Goal: Task Accomplishment & Management: Use online tool/utility

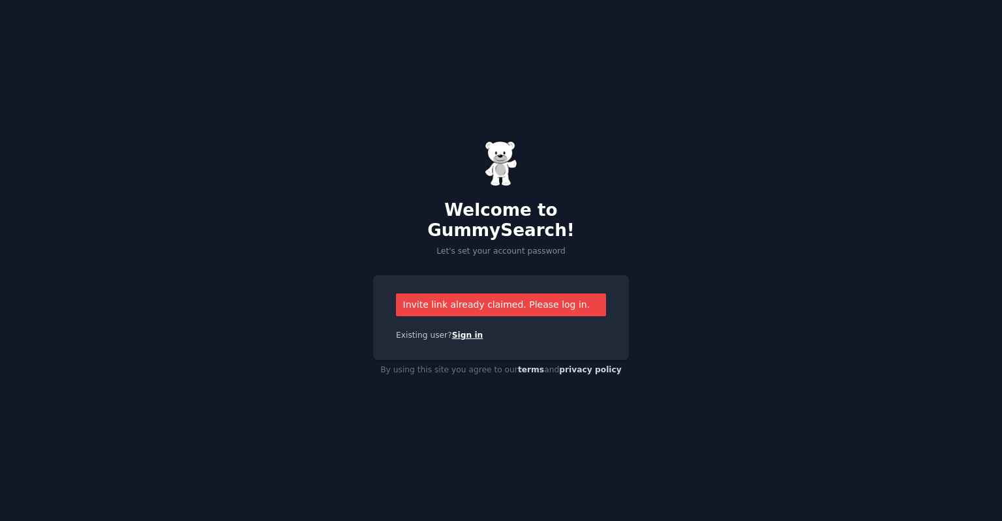
click at [452, 331] on link "Sign in" at bounding box center [467, 335] width 31 height 9
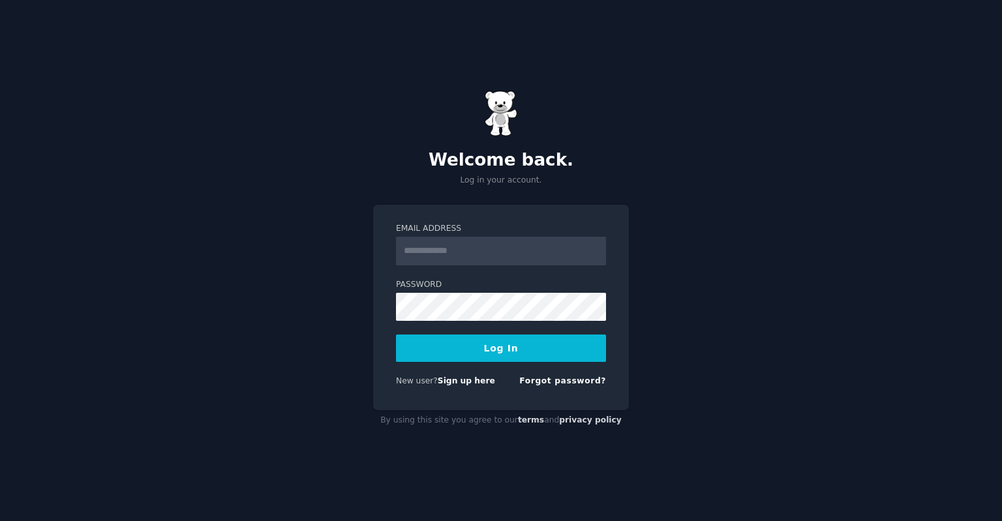
click at [425, 263] on input "Email Address" at bounding box center [501, 251] width 210 height 29
type input "**********"
click at [501, 344] on button "Log In" at bounding box center [501, 348] width 210 height 27
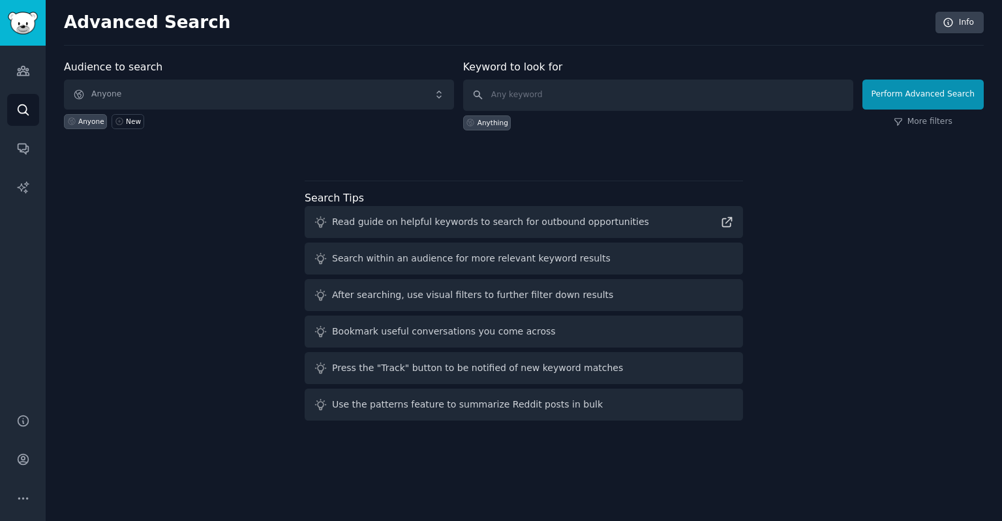
click at [470, 165] on div "Audience to search Anyone Anyone New Keyword to look for Anything Perform Advan…" at bounding box center [524, 242] width 920 height 367
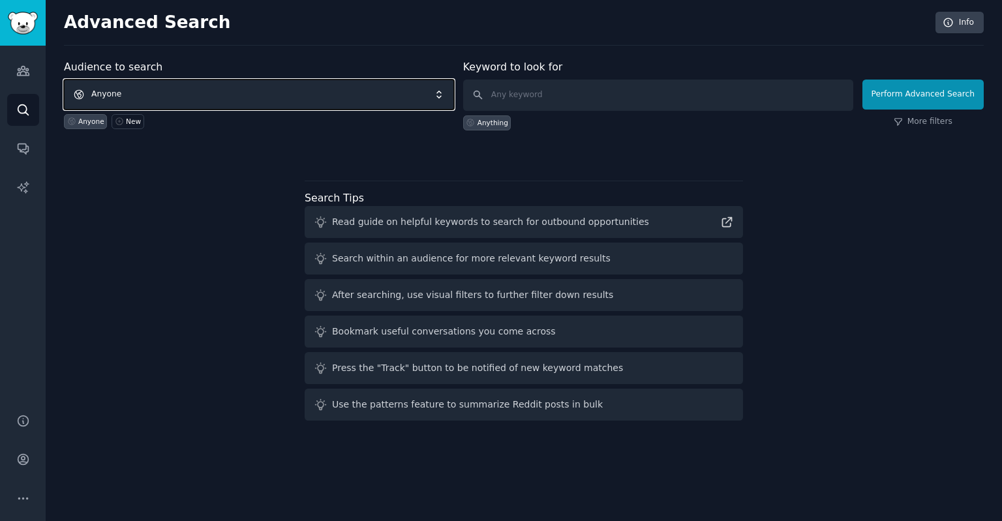
click at [217, 92] on span "Anyone" at bounding box center [259, 95] width 390 height 30
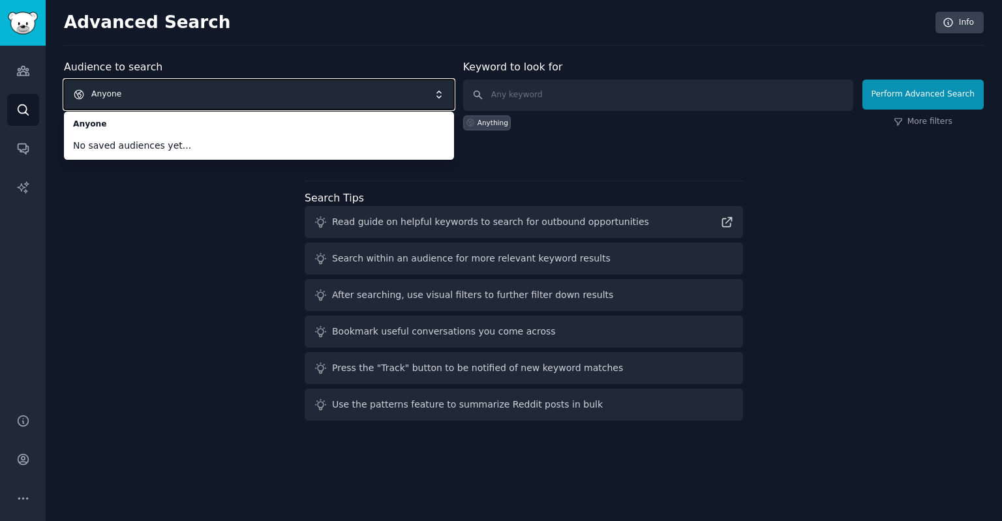
click at [196, 93] on span "Anyone" at bounding box center [259, 95] width 390 height 30
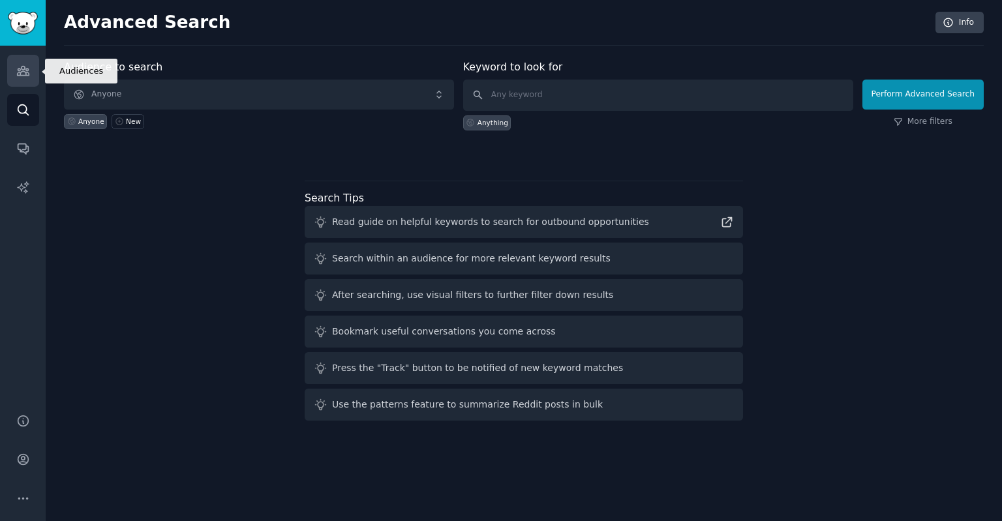
click at [24, 73] on icon "Sidebar" at bounding box center [23, 71] width 14 height 14
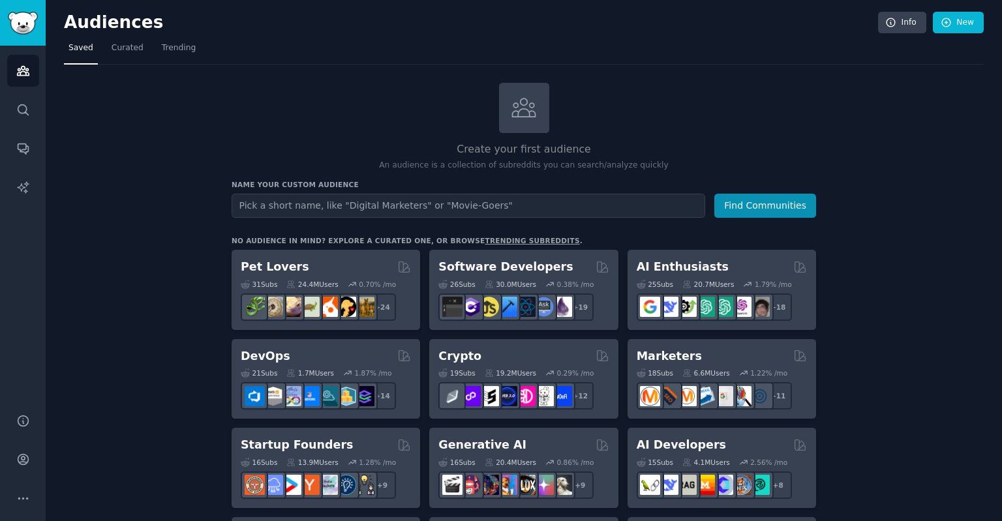
click at [354, 211] on input "text" at bounding box center [469, 206] width 474 height 24
type input "crafter"
click at [714, 194] on button "Find Communities" at bounding box center [765, 206] width 102 height 24
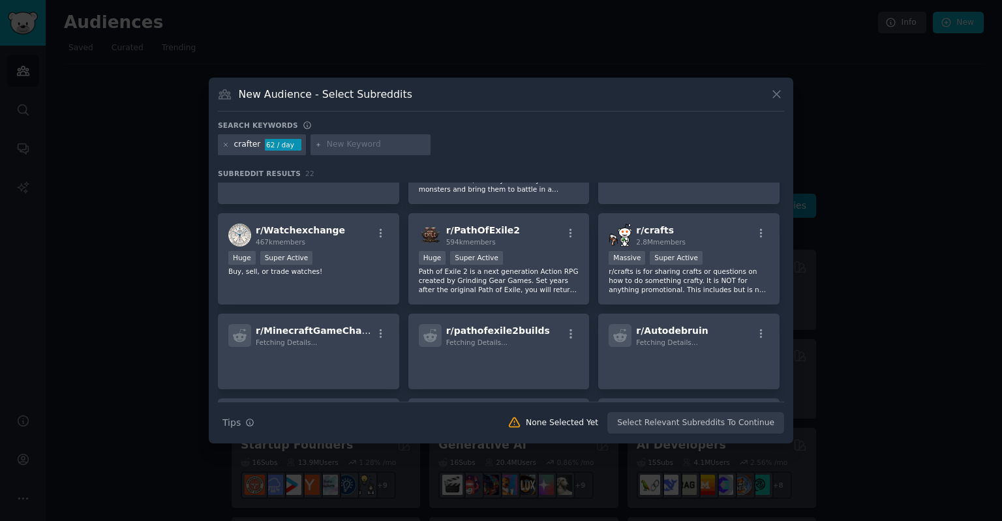
scroll to position [257, 0]
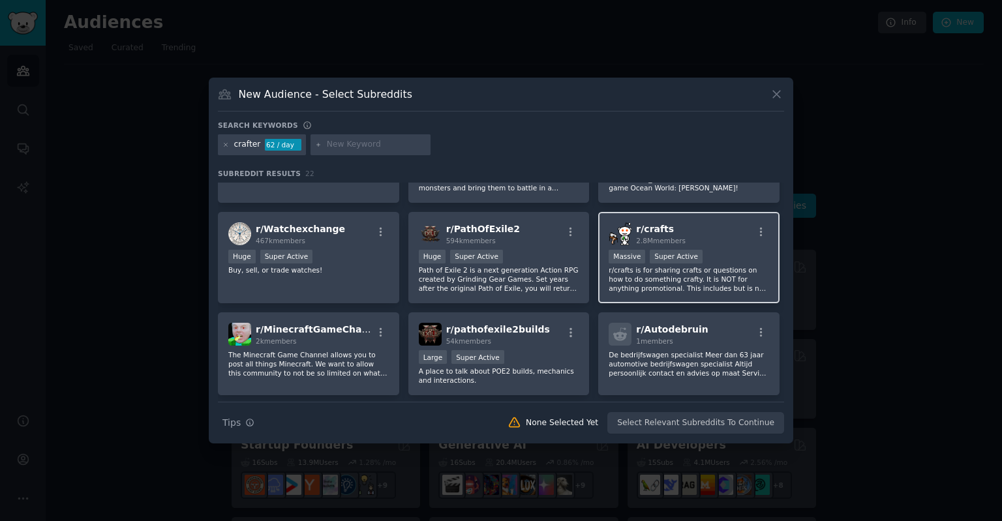
click at [717, 265] on p "r/crafts is for sharing crafts or questions on how to do something crafty. It i…" at bounding box center [689, 278] width 160 height 27
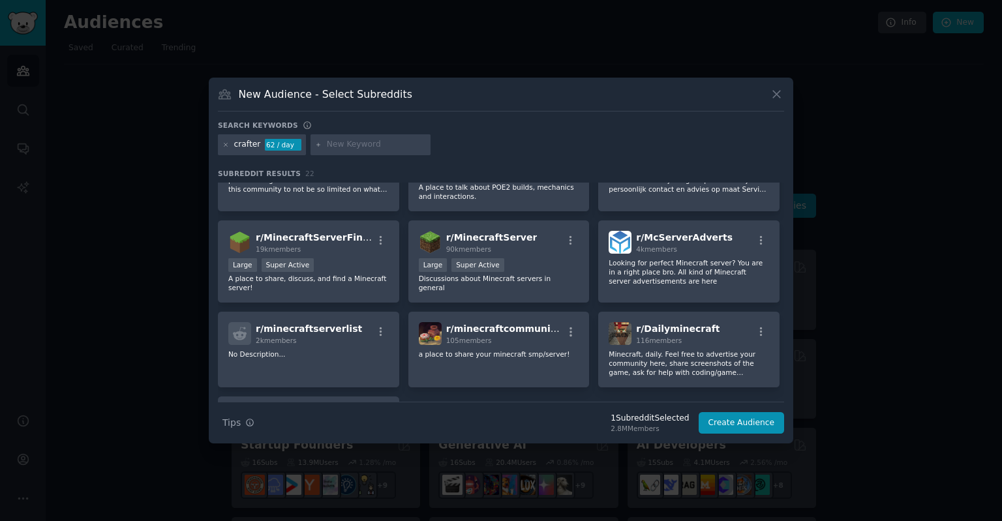
scroll to position [451, 0]
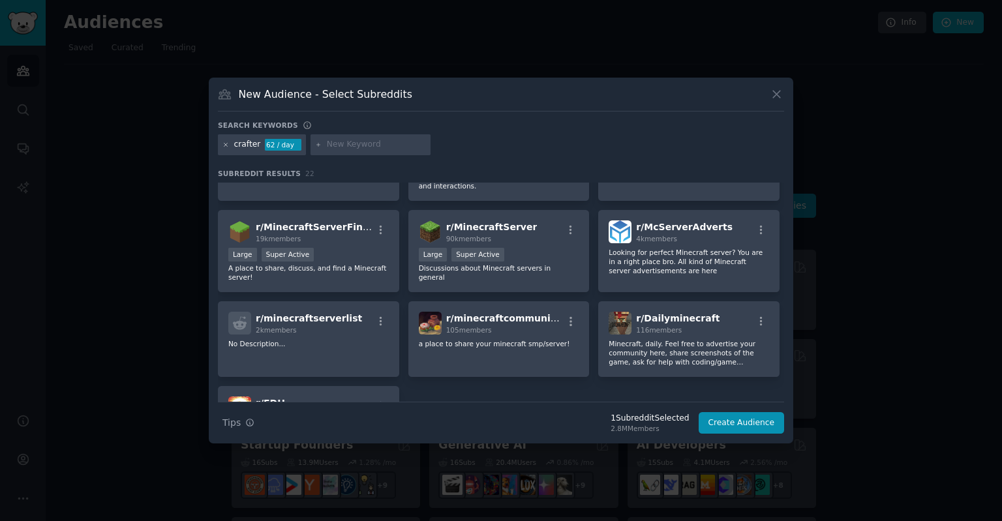
click at [224, 142] on icon at bounding box center [225, 145] width 7 height 7
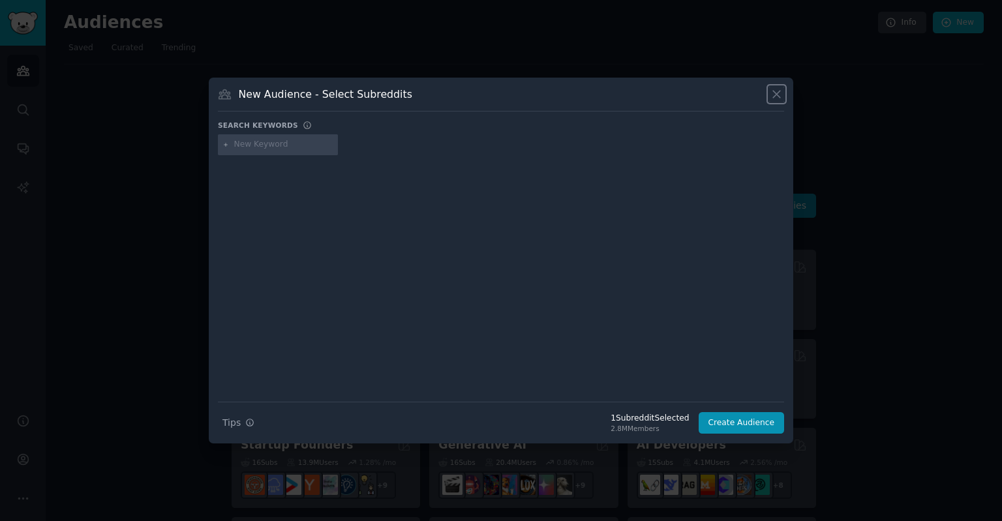
click at [776, 92] on icon at bounding box center [777, 94] width 14 height 14
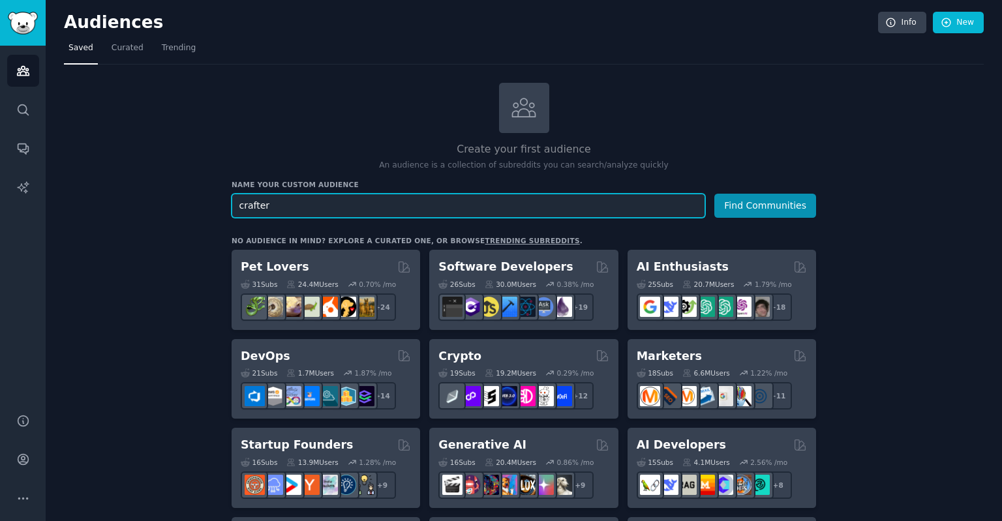
click at [297, 215] on input "crafter" at bounding box center [469, 206] width 474 height 24
type input "eufymake"
click at [714, 194] on button "Find Communities" at bounding box center [765, 206] width 102 height 24
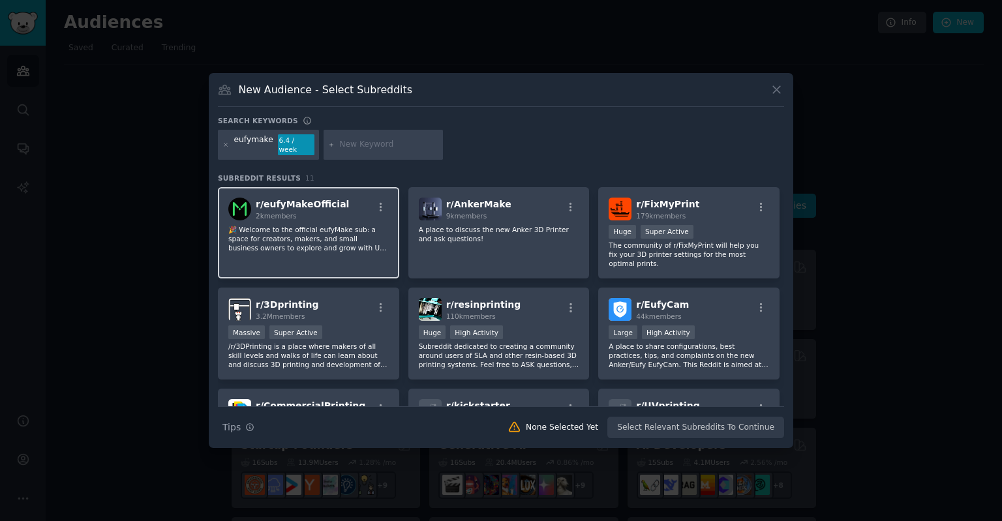
click at [363, 202] on div "r/ eufyMakeOfficial 2k members" at bounding box center [308, 209] width 160 height 23
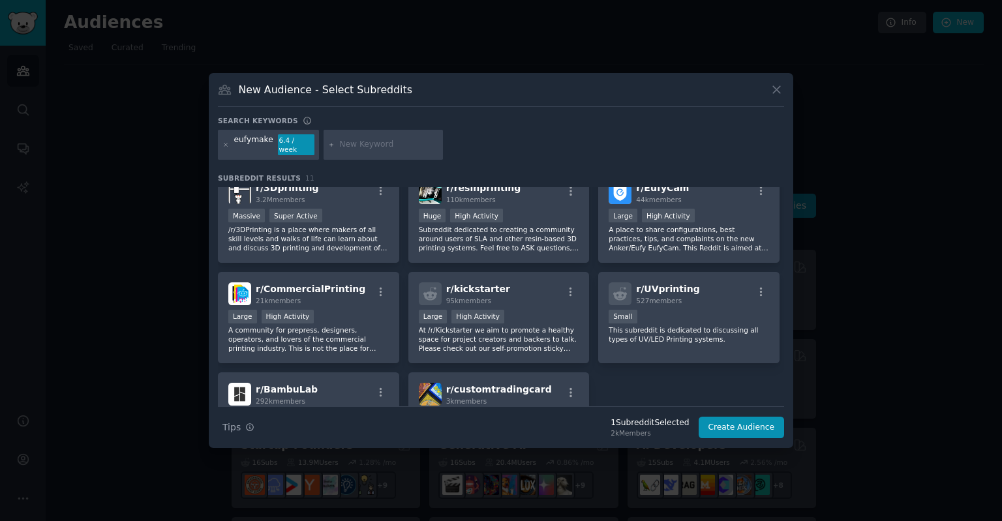
scroll to position [143, 0]
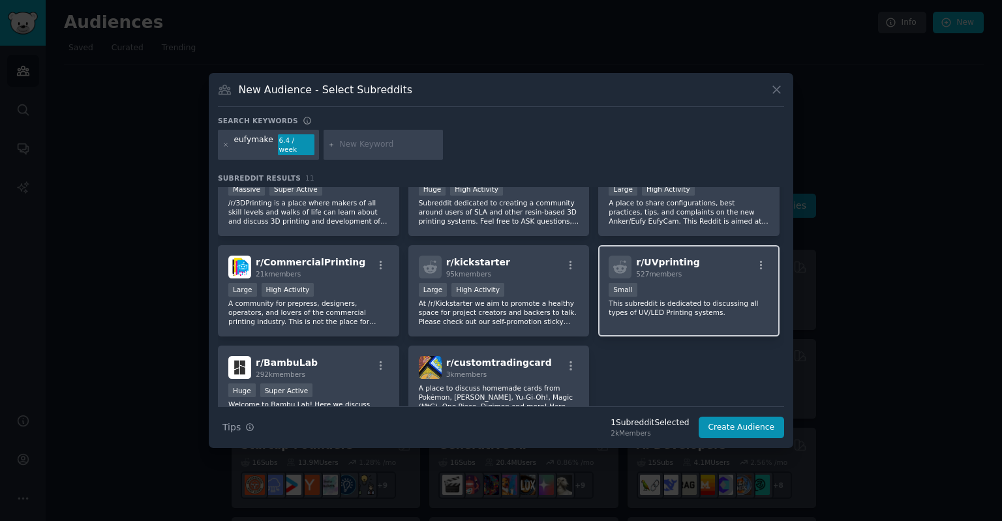
click at [687, 299] on p "This subreddit is dedicated to discussing all types of UV/LED Printing systems." at bounding box center [689, 308] width 160 height 18
click at [659, 349] on div "r/ eufyMakeOfficial 2k members 🎉 Welcome to the official eufyMake sub: a space …" at bounding box center [501, 236] width 566 height 385
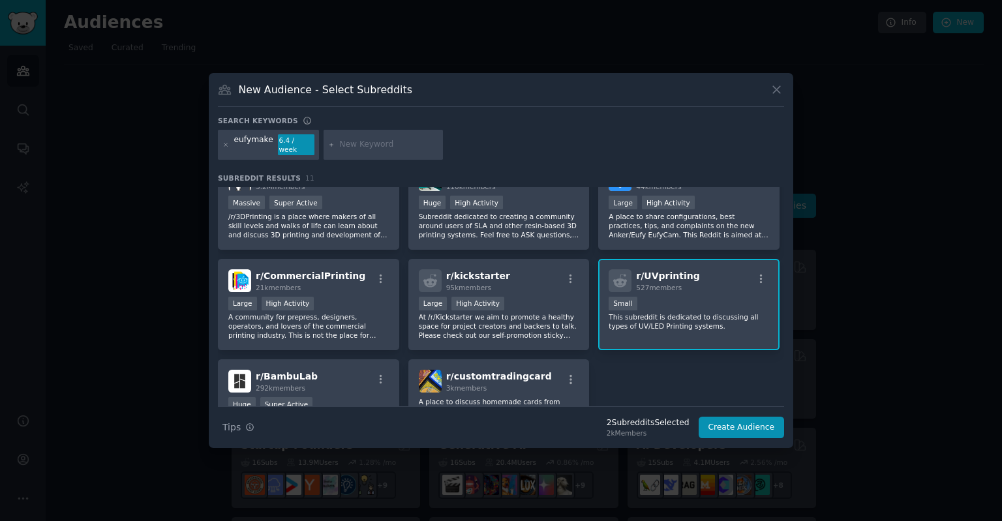
scroll to position [0, 0]
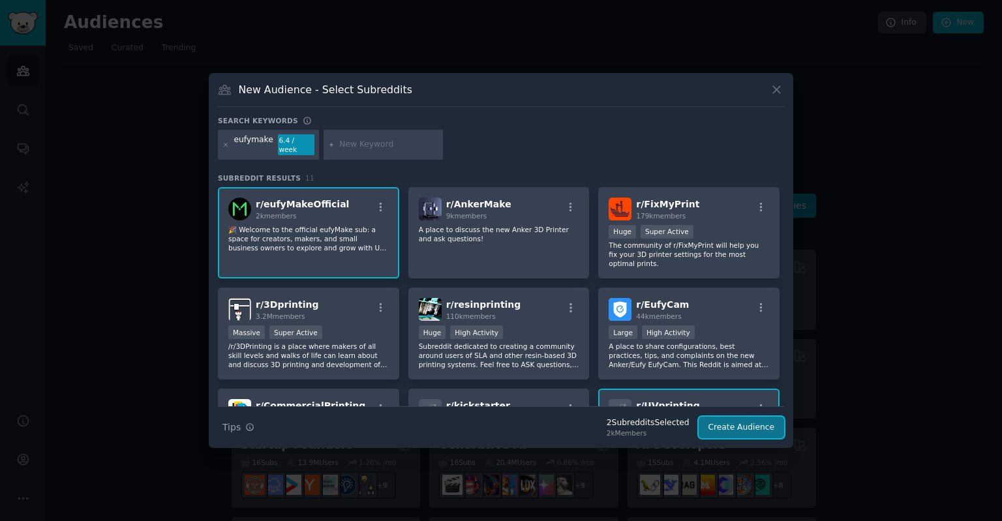
click at [731, 422] on button "Create Audience" at bounding box center [742, 428] width 86 height 22
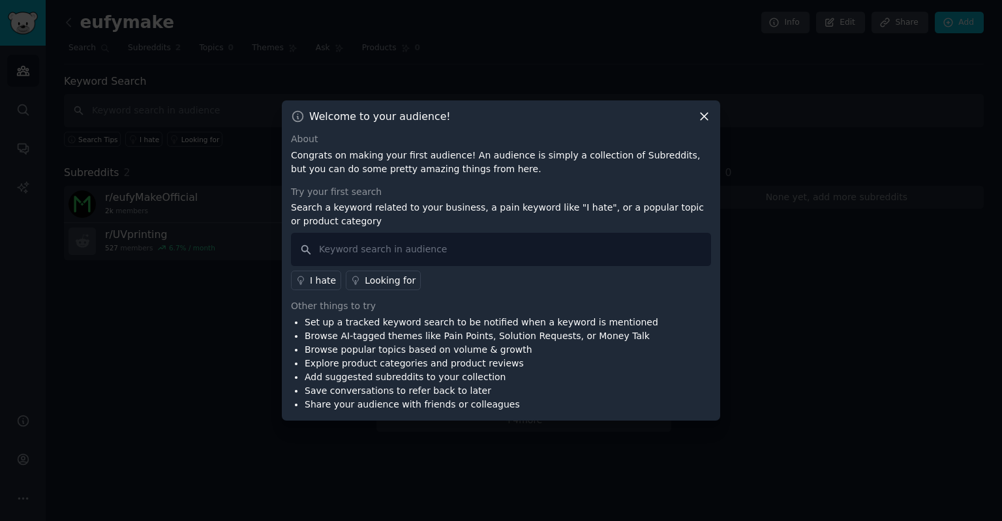
click at [408, 171] on p "Congrats on making your first audience! An audience is simply a collection of S…" at bounding box center [501, 162] width 420 height 27
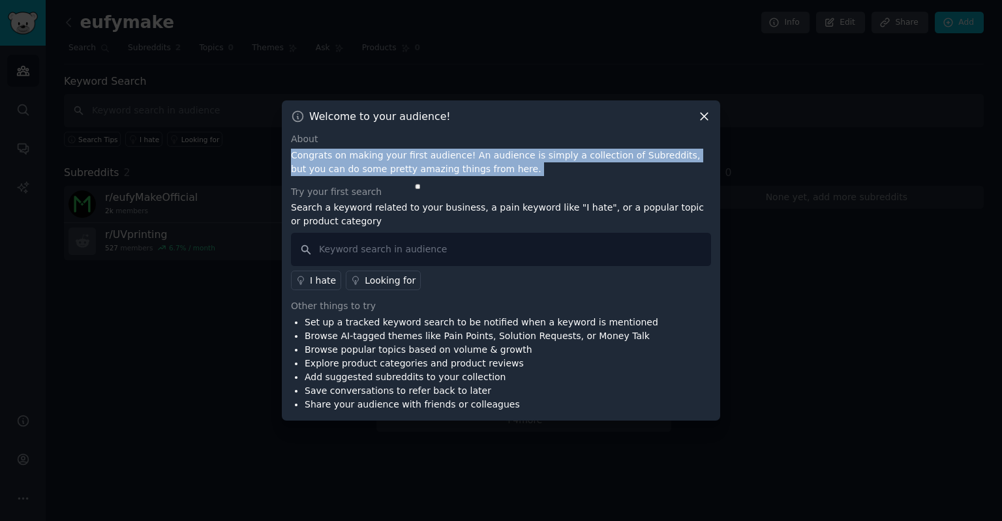
click at [408, 171] on p "Congrats on making your first audience! An audience is simply a collection of S…" at bounding box center [501, 162] width 420 height 27
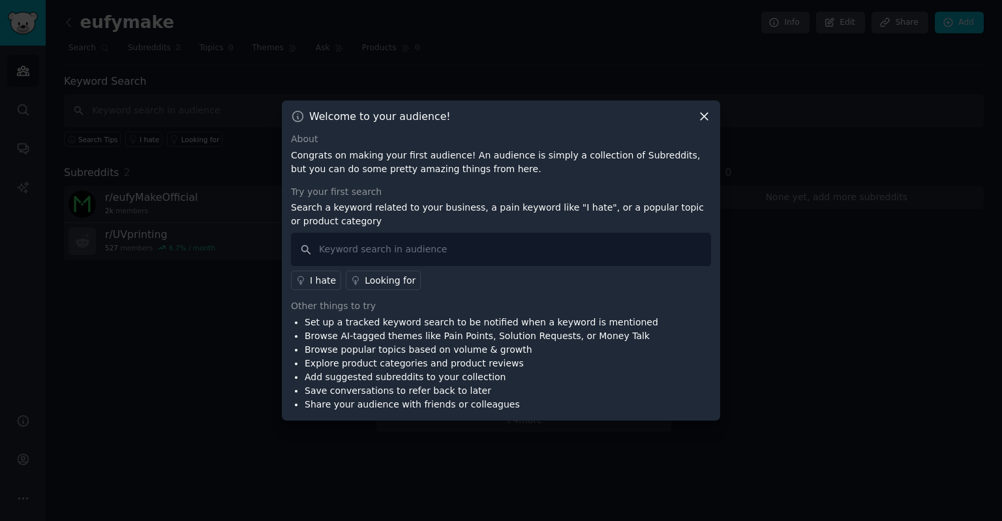
click at [541, 186] on div "Try your first search" at bounding box center [501, 192] width 420 height 14
click at [496, 224] on p "Search a keyword related to your business, a pain keyword like "I hate", or a p…" at bounding box center [501, 214] width 420 height 27
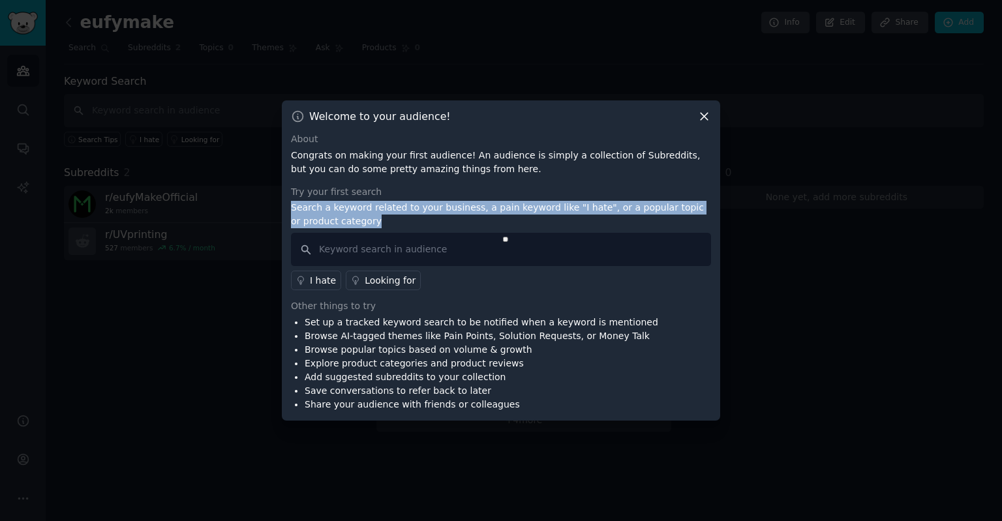
click at [496, 224] on p "Search a keyword related to your business, a pain keyword like "I hate", or a p…" at bounding box center [501, 214] width 420 height 27
click at [521, 201] on p "Search a keyword related to your business, a pain keyword like "I hate", or a p…" at bounding box center [501, 214] width 420 height 27
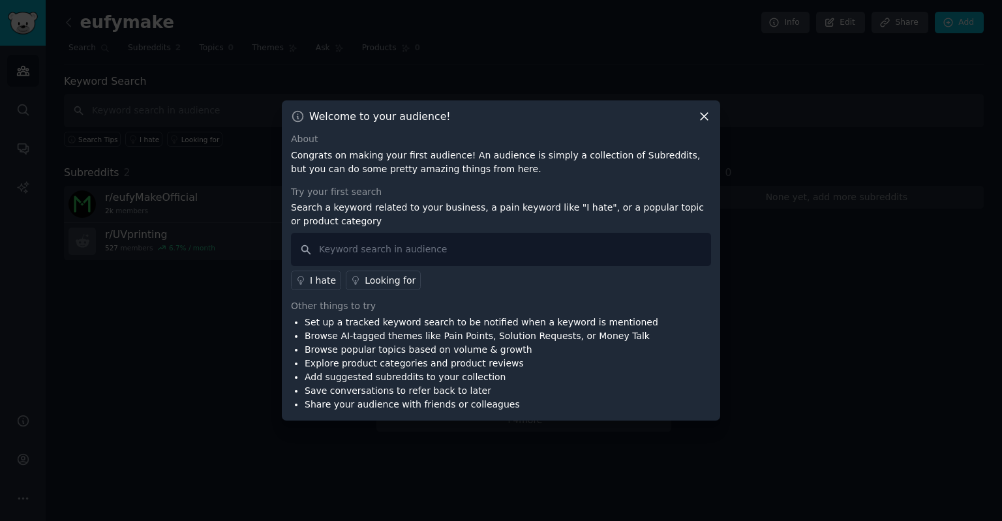
click at [534, 181] on div "About Congrats on making your first audience! An audience is simply a collectio…" at bounding box center [501, 271] width 420 height 279
click at [496, 159] on p "Congrats on making your first audience! An audience is simply a collection of S…" at bounding box center [501, 162] width 420 height 27
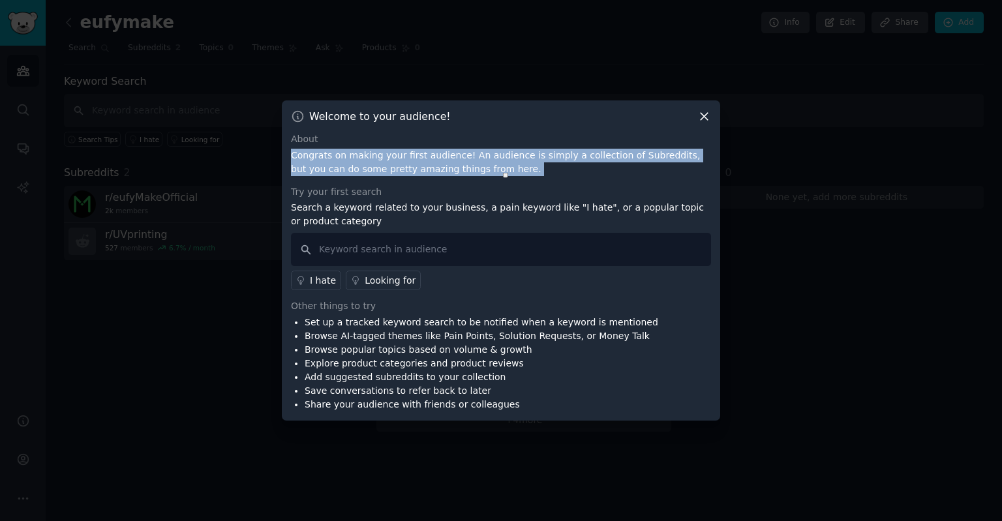
click at [496, 159] on p "Congrats on making your first audience! An audience is simply a collection of S…" at bounding box center [501, 162] width 420 height 27
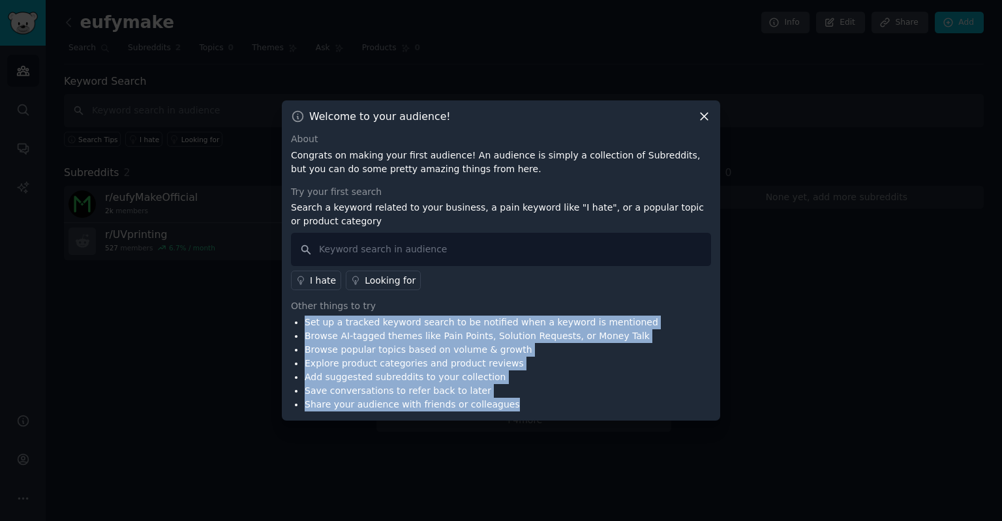
drag, startPoint x: 504, startPoint y: 305, endPoint x: 545, endPoint y: 412, distance: 114.0
click at [545, 412] on div "Welcome to your audience! About Congrats on making your first audience! An audi…" at bounding box center [501, 260] width 438 height 320
drag, startPoint x: 545, startPoint y: 412, endPoint x: 529, endPoint y: 308, distance: 105.0
click at [529, 308] on div "Welcome to your audience! About Congrats on making your first audience! An audi…" at bounding box center [501, 260] width 438 height 320
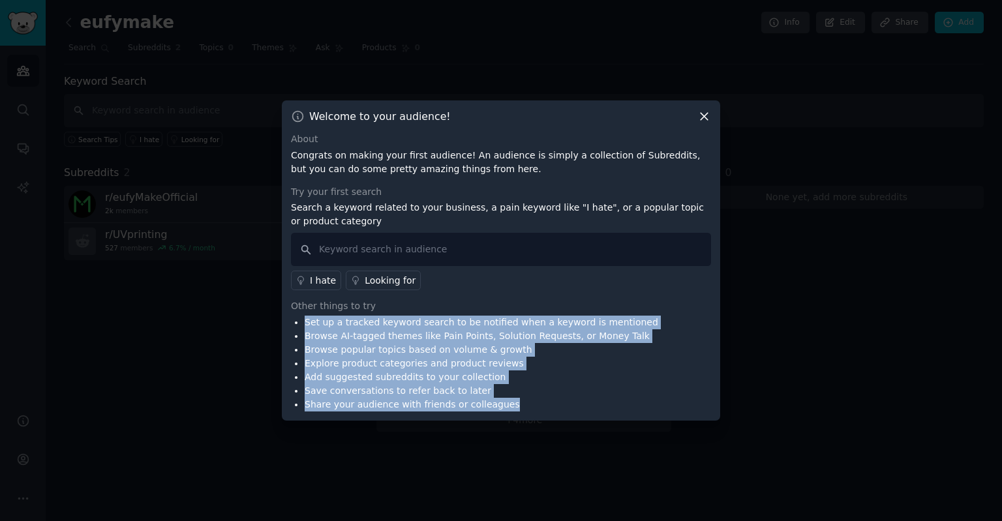
click at [529, 308] on div "Other things to try" at bounding box center [501, 306] width 420 height 14
drag, startPoint x: 529, startPoint y: 308, endPoint x: 544, endPoint y: 406, distance: 99.0
click at [544, 406] on div "Other things to try Set up a tracked keyword search to be notified when a keywo…" at bounding box center [501, 355] width 420 height 112
click at [544, 406] on li "Share your audience with friends or colleagues" at bounding box center [482, 405] width 354 height 14
drag, startPoint x: 544, startPoint y: 406, endPoint x: 506, endPoint y: 305, distance: 107.9
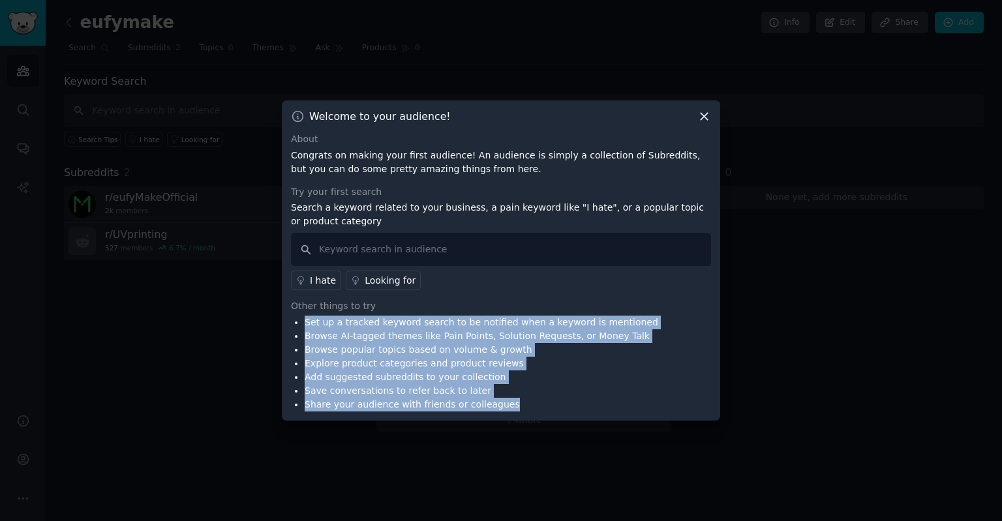
click at [506, 305] on div "Other things to try Set up a tracked keyword search to be notified when a keywo…" at bounding box center [501, 355] width 420 height 112
click at [506, 305] on div "Other things to try" at bounding box center [501, 306] width 420 height 14
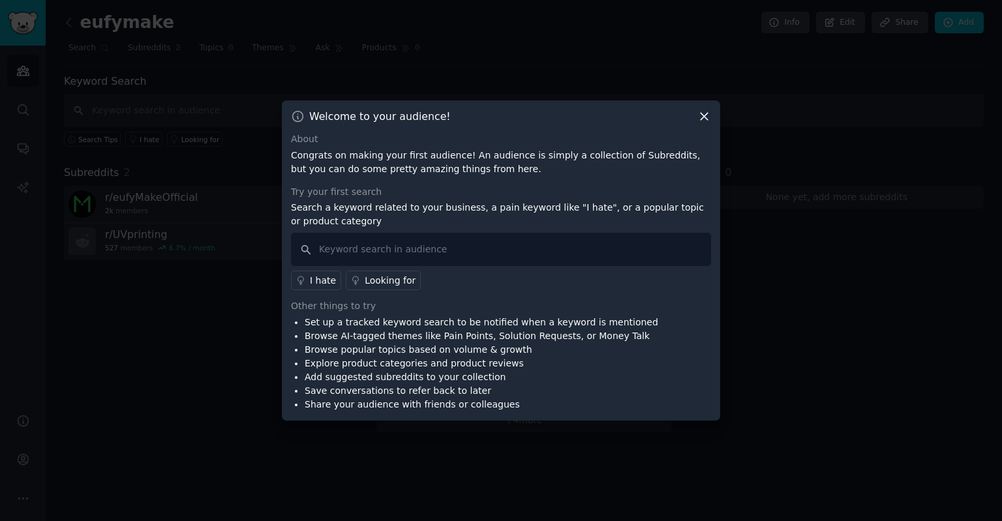
click at [702, 114] on icon at bounding box center [704, 117] width 14 height 14
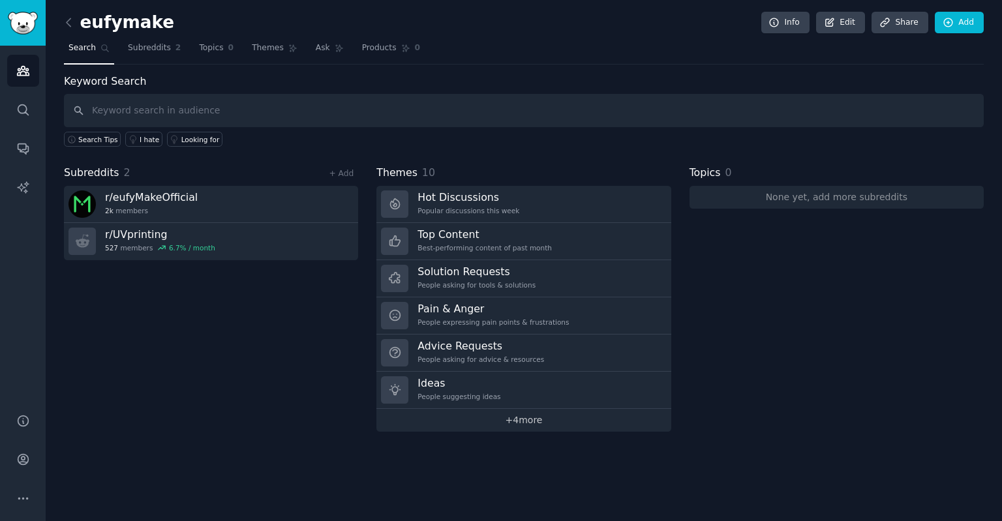
click at [522, 414] on link "+ 4 more" at bounding box center [523, 420] width 294 height 23
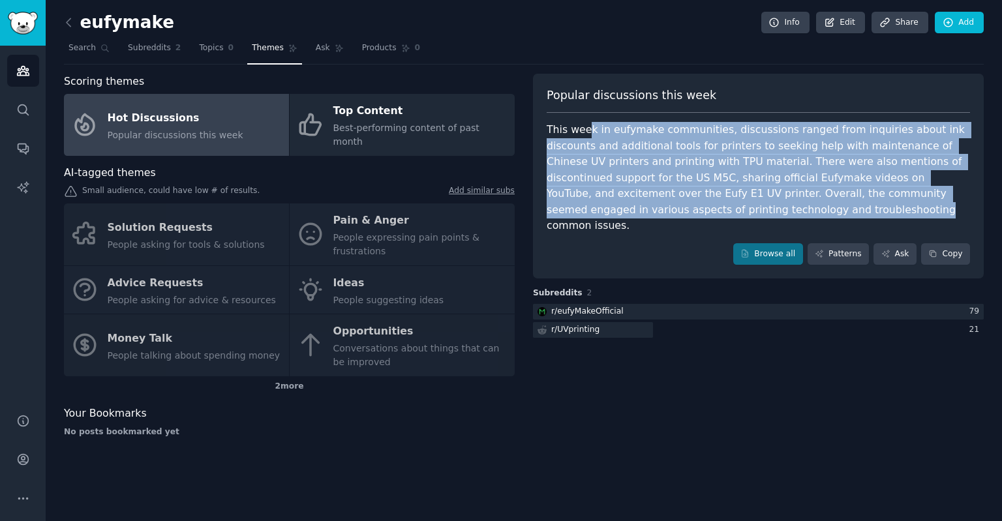
drag, startPoint x: 588, startPoint y: 117, endPoint x: 638, endPoint y: 215, distance: 110.0
click at [638, 215] on div "Popular discussions this week This week in eufymake communities, discussions ra…" at bounding box center [758, 176] width 451 height 205
click at [638, 215] on div "This week in eufymake communities, discussions ranged from inquiries about ink …" at bounding box center [758, 178] width 423 height 112
drag, startPoint x: 682, startPoint y: 209, endPoint x: 621, endPoint y: 115, distance: 111.8
click at [621, 115] on div "Popular discussions this week This week in eufymake communities, discussions ra…" at bounding box center [758, 176] width 451 height 205
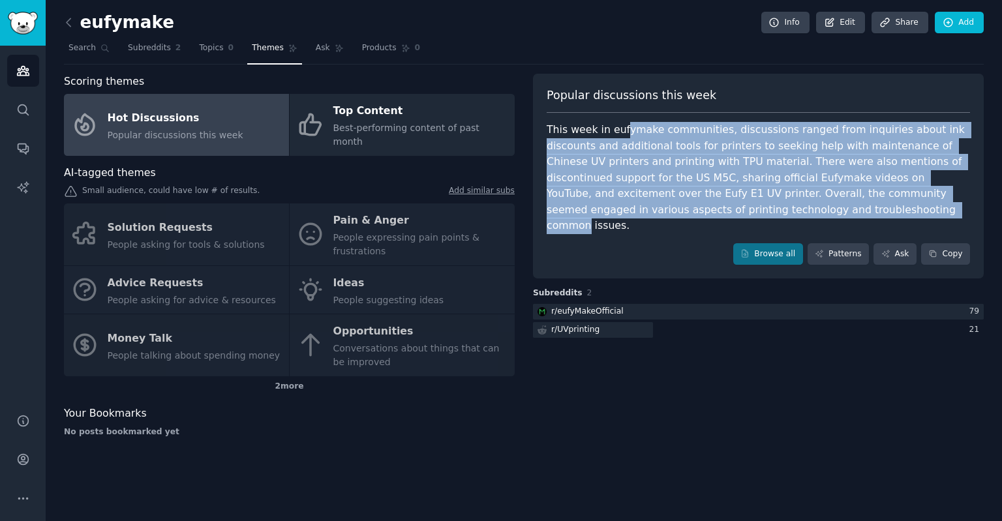
click at [621, 115] on div "Popular discussions this week This week in eufymake communities, discussions ra…" at bounding box center [758, 176] width 451 height 205
drag, startPoint x: 621, startPoint y: 115, endPoint x: 662, endPoint y: 207, distance: 100.7
click at [662, 207] on div "Popular discussions this week This week in eufymake communities, discussions ra…" at bounding box center [758, 176] width 451 height 205
drag, startPoint x: 676, startPoint y: 204, endPoint x: 601, endPoint y: 130, distance: 105.2
click at [601, 130] on div "This week in eufymake communities, discussions ranged from inquiries about ink …" at bounding box center [758, 178] width 423 height 112
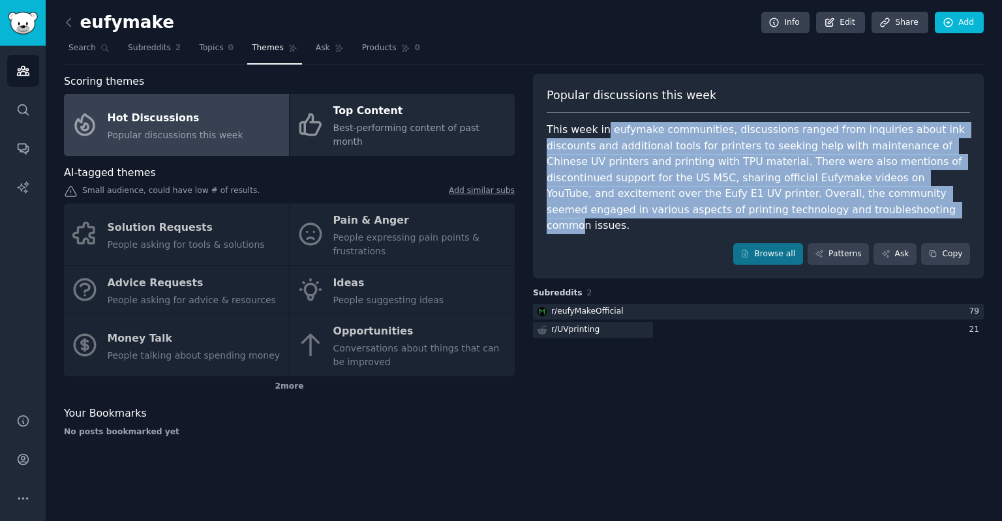
click at [601, 130] on div "This week in eufymake communities, discussions ranged from inquiries about ink …" at bounding box center [758, 178] width 423 height 112
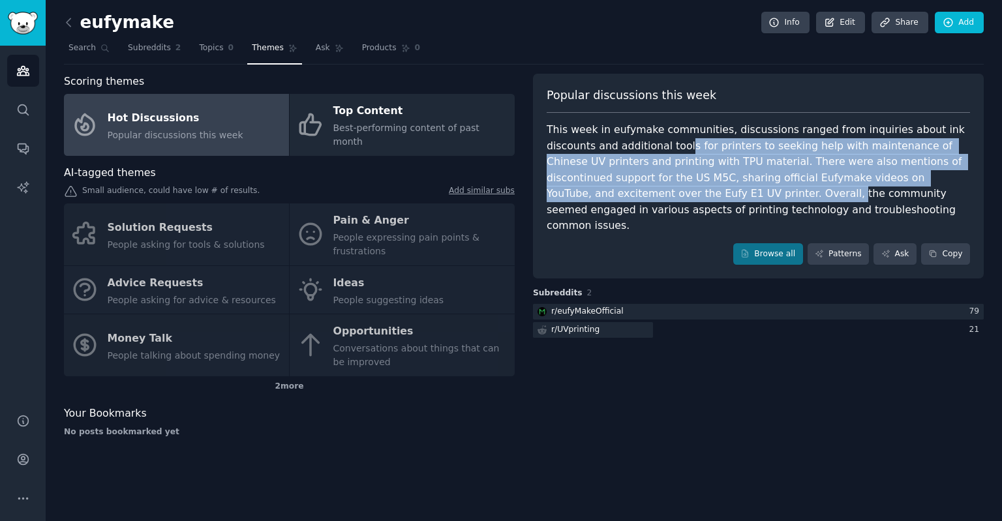
drag, startPoint x: 634, startPoint y: 142, endPoint x: 620, endPoint y: 192, distance: 52.7
click at [620, 192] on div "This week in eufymake communities, discussions ranged from inquiries about ink …" at bounding box center [758, 178] width 423 height 112
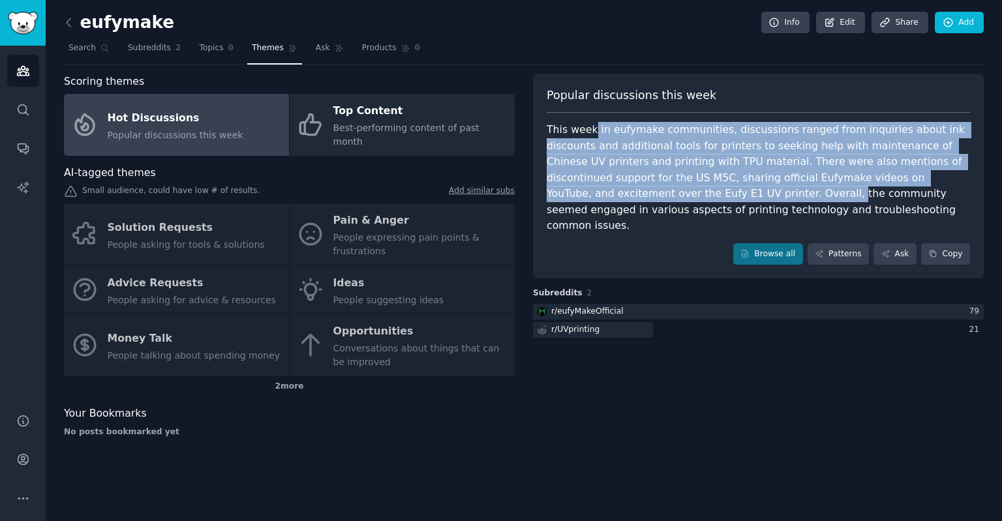
drag, startPoint x: 620, startPoint y: 192, endPoint x: 590, endPoint y: 119, distance: 79.0
click at [590, 119] on div "Popular discussions this week This week in eufymake communities, discussions ra…" at bounding box center [758, 176] width 451 height 205
click at [590, 149] on div "This week in eufymake communities, discussions ranged from inquiries about ink …" at bounding box center [758, 178] width 423 height 112
drag, startPoint x: 627, startPoint y: 128, endPoint x: 618, endPoint y: 190, distance: 62.6
click at [618, 190] on div "This week in eufymake communities, discussions ranged from inquiries about ink …" at bounding box center [758, 178] width 423 height 112
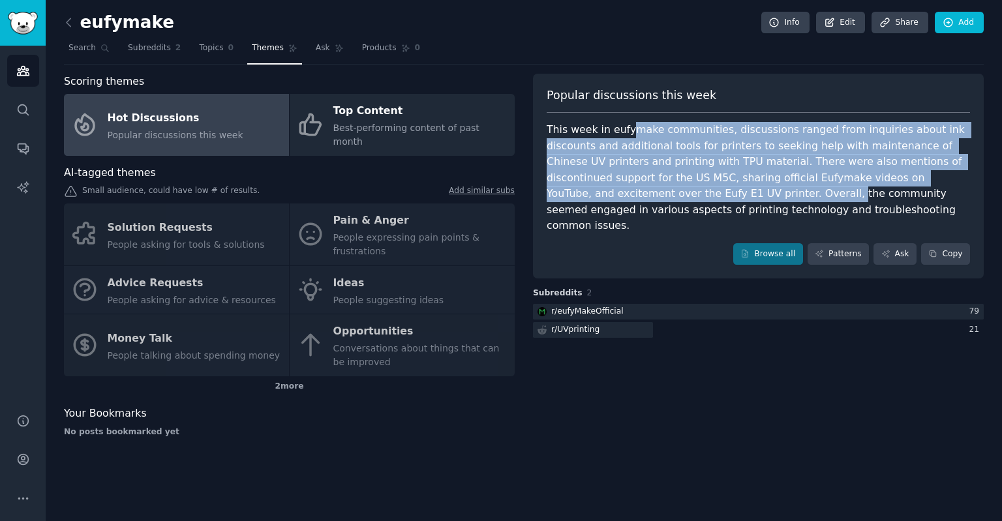
click at [618, 190] on div "This week in eufymake communities, discussions ranged from inquiries about ink …" at bounding box center [758, 178] width 423 height 112
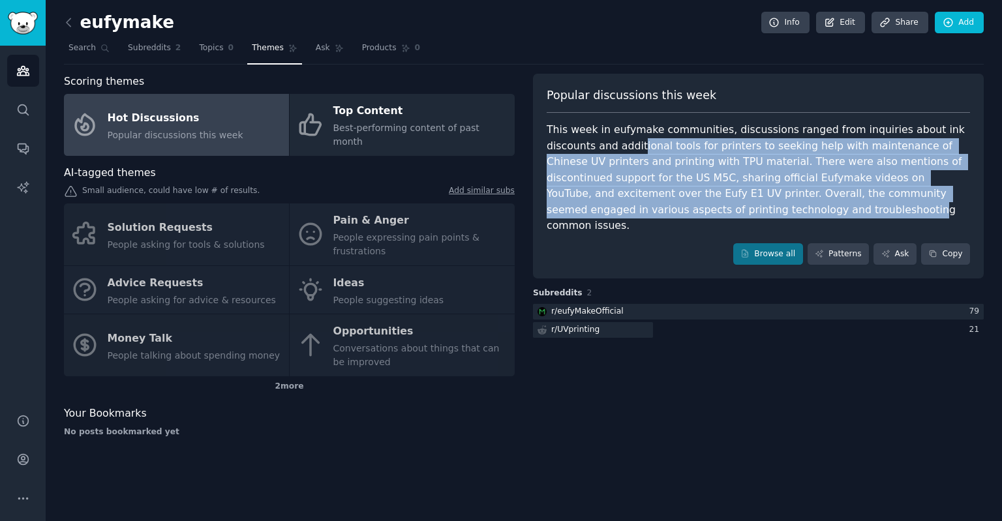
drag, startPoint x: 634, startPoint y: 209, endPoint x: 590, endPoint y: 145, distance: 78.3
click at [590, 145] on div "This week in eufymake communities, discussions ranged from inquiries about ink …" at bounding box center [758, 178] width 423 height 112
drag, startPoint x: 590, startPoint y: 145, endPoint x: 665, endPoint y: 215, distance: 103.4
click at [665, 215] on div "This week in eufymake communities, discussions ranged from inquiries about ink …" at bounding box center [758, 178] width 423 height 112
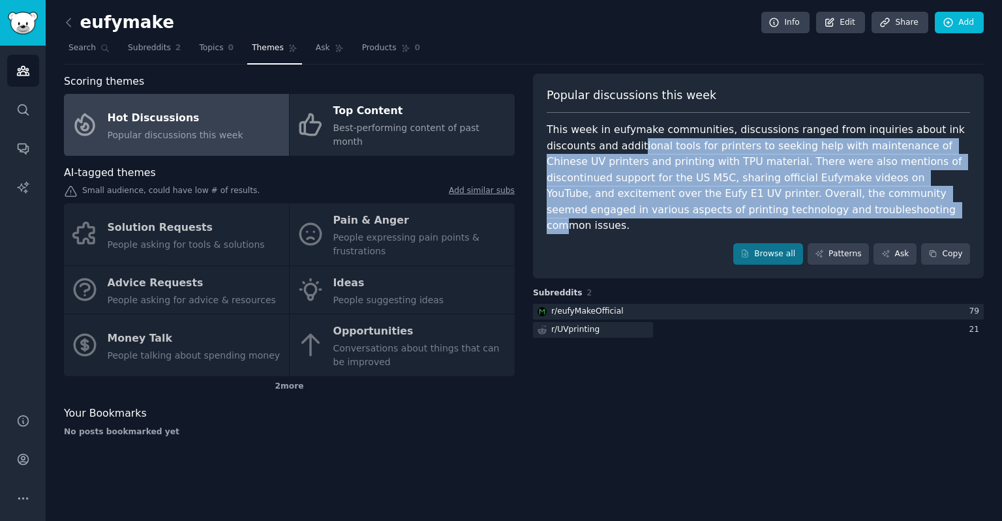
click at [665, 215] on div "This week in eufymake communities, discussions ranged from inquiries about ink …" at bounding box center [758, 178] width 423 height 112
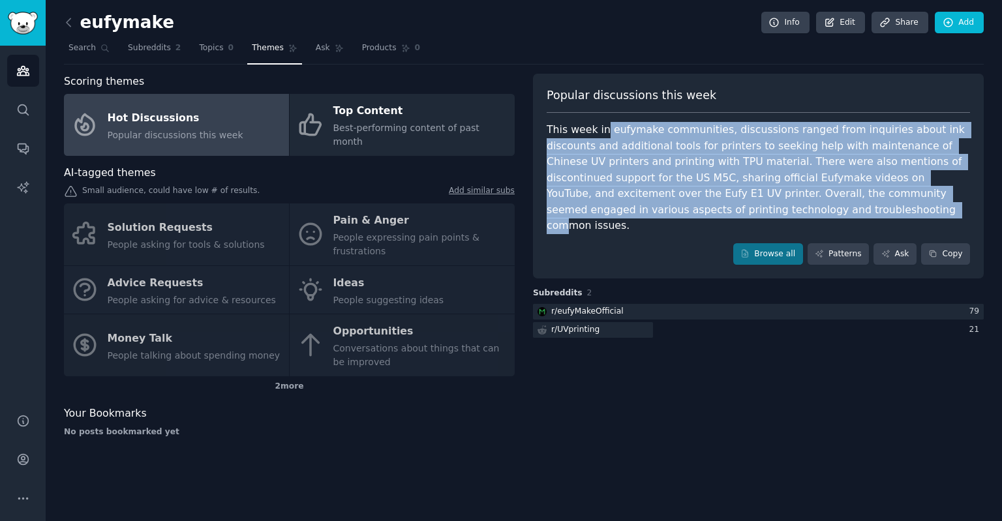
drag, startPoint x: 665, startPoint y: 215, endPoint x: 599, endPoint y: 130, distance: 108.3
click at [599, 130] on div "This week in eufymake communities, discussions ranged from inquiries about ink …" at bounding box center [758, 178] width 423 height 112
drag, startPoint x: 599, startPoint y: 130, endPoint x: 629, endPoint y: 208, distance: 83.8
click at [629, 208] on div "This week in eufymake communities, discussions ranged from inquiries about ink …" at bounding box center [758, 178] width 423 height 112
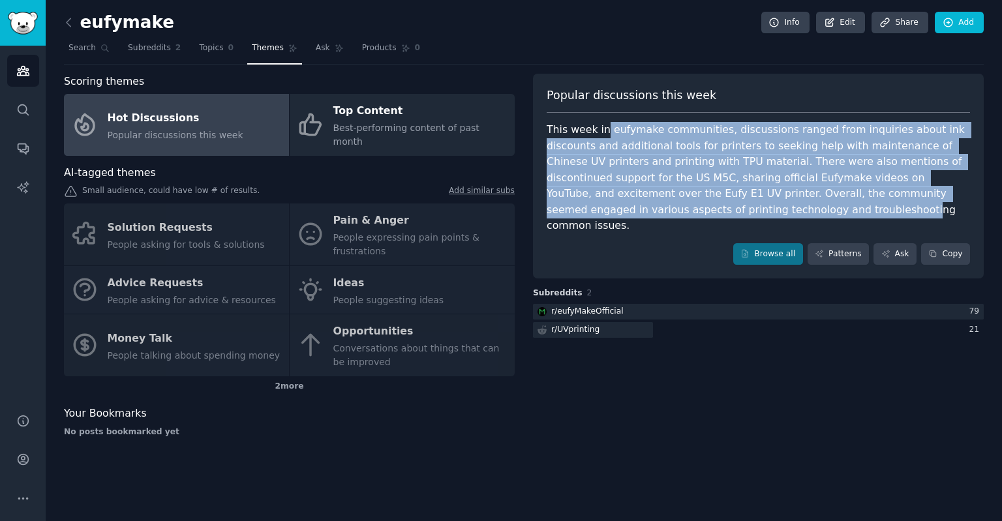
click at [629, 208] on div "This week in eufymake communities, discussions ranged from inquiries about ink …" at bounding box center [758, 178] width 423 height 112
drag, startPoint x: 658, startPoint y: 205, endPoint x: 594, endPoint y: 125, distance: 103.1
click at [594, 125] on div "This week in eufymake communities, discussions ranged from inquiries about ink …" at bounding box center [758, 178] width 423 height 112
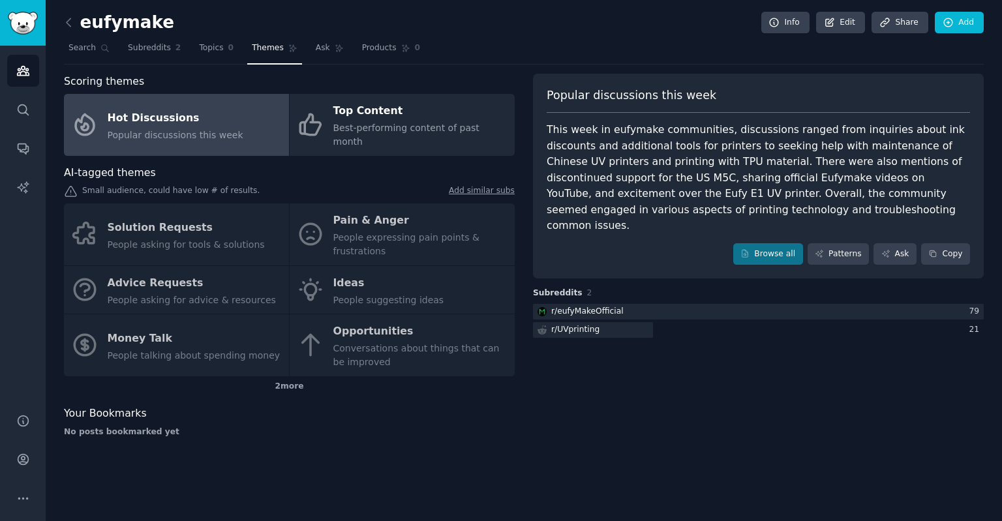
click at [618, 170] on div "This week in eufymake communities, discussions ranged from inquiries about ink …" at bounding box center [758, 178] width 423 height 112
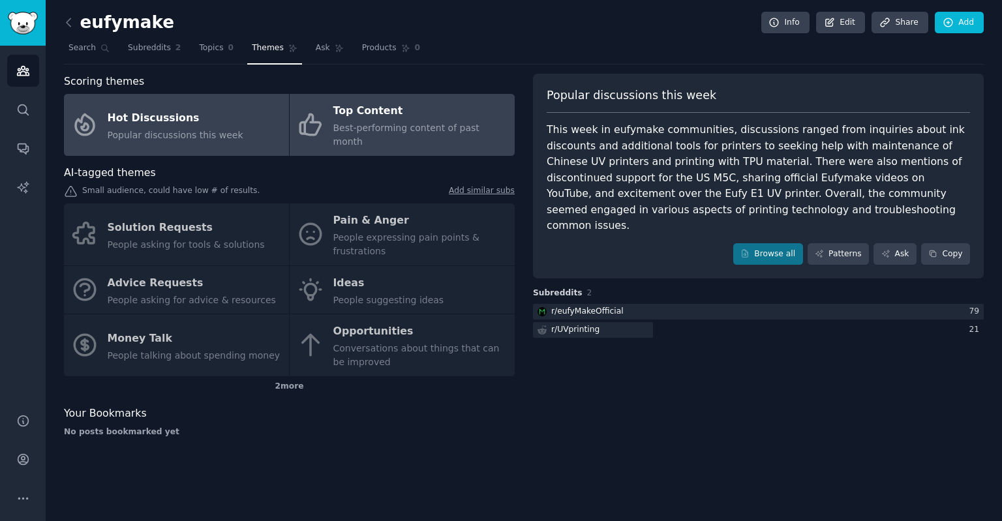
click at [400, 108] on div "Top Content" at bounding box center [420, 111] width 175 height 21
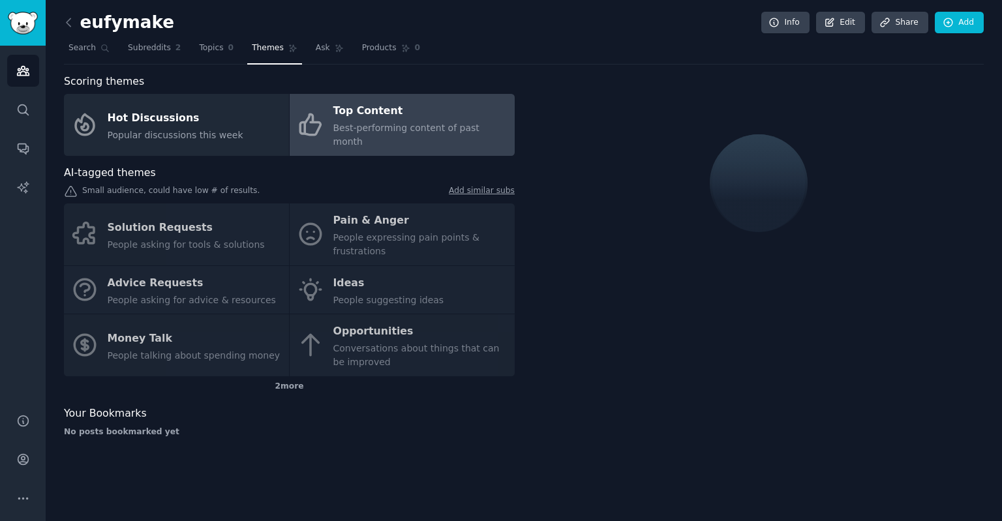
click at [198, 185] on div "Small audience, could have low # of results. Add similar subs" at bounding box center [289, 192] width 451 height 14
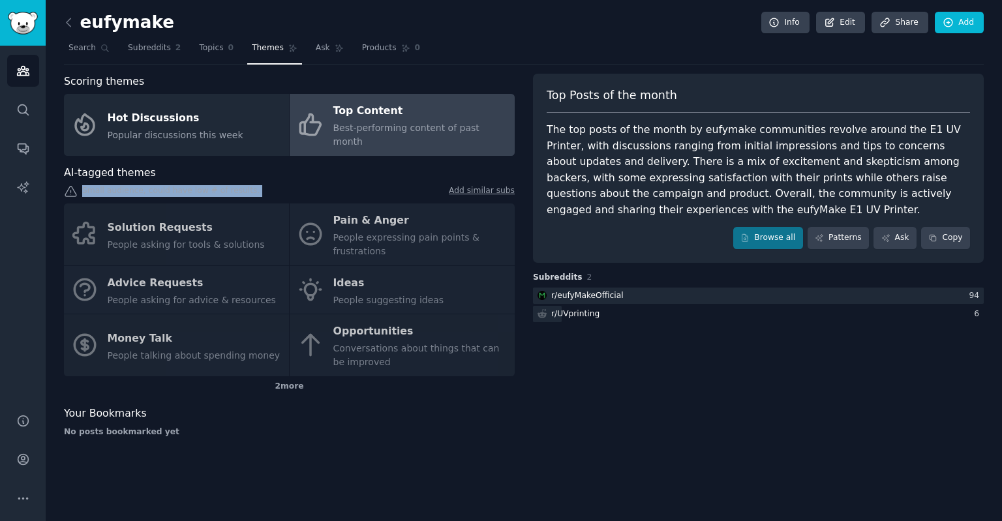
click at [198, 185] on div "Small audience, could have low # of results. Add similar subs" at bounding box center [289, 192] width 451 height 14
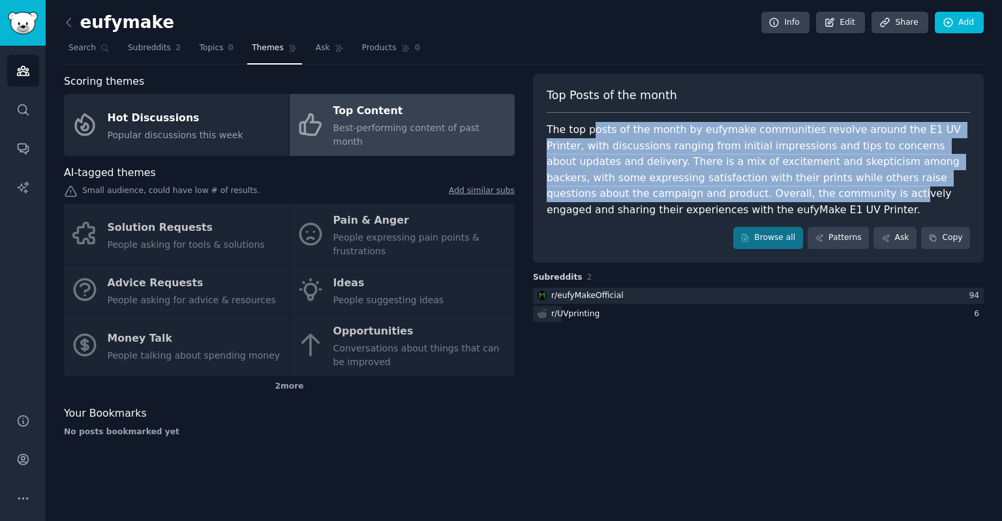
drag, startPoint x: 593, startPoint y: 122, endPoint x: 678, endPoint y: 196, distance: 112.8
click at [678, 196] on div "The top posts of the month by eufymake communities revolve around the E1 UV Pri…" at bounding box center [758, 170] width 423 height 96
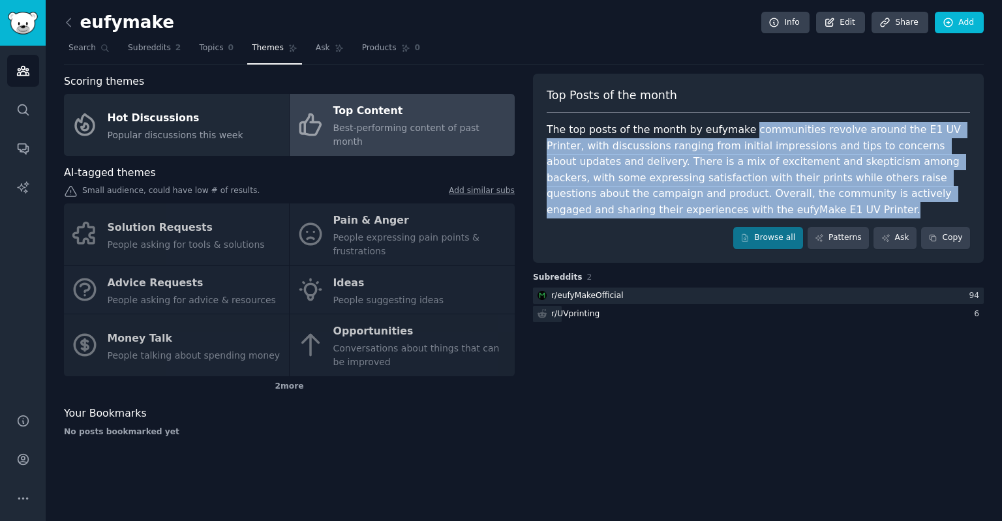
drag, startPoint x: 831, startPoint y: 204, endPoint x: 736, endPoint y: 126, distance: 122.9
click at [736, 126] on div "The top posts of the month by eufymake communities revolve around the E1 UV Pri…" at bounding box center [758, 170] width 423 height 96
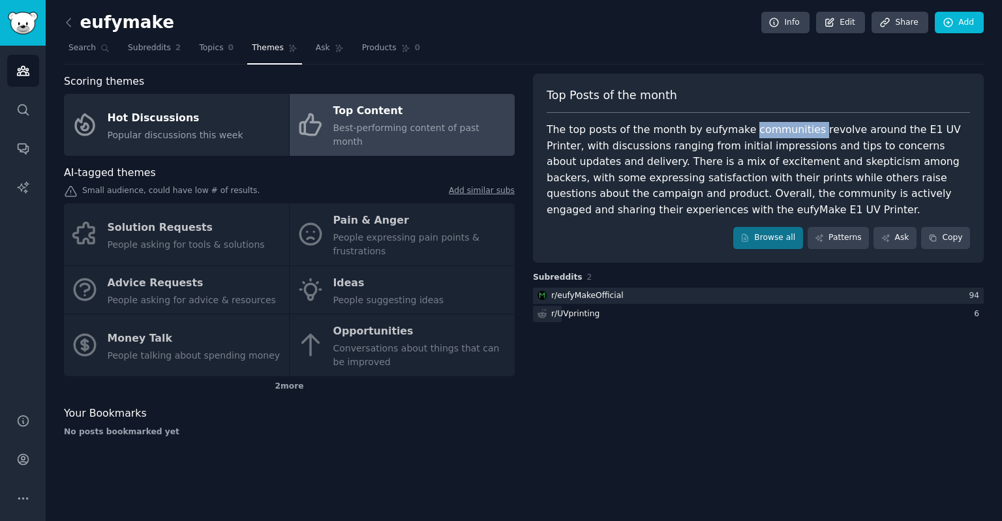
click at [736, 126] on div "The top posts of the month by eufymake communities revolve around the E1 UV Pri…" at bounding box center [758, 170] width 423 height 96
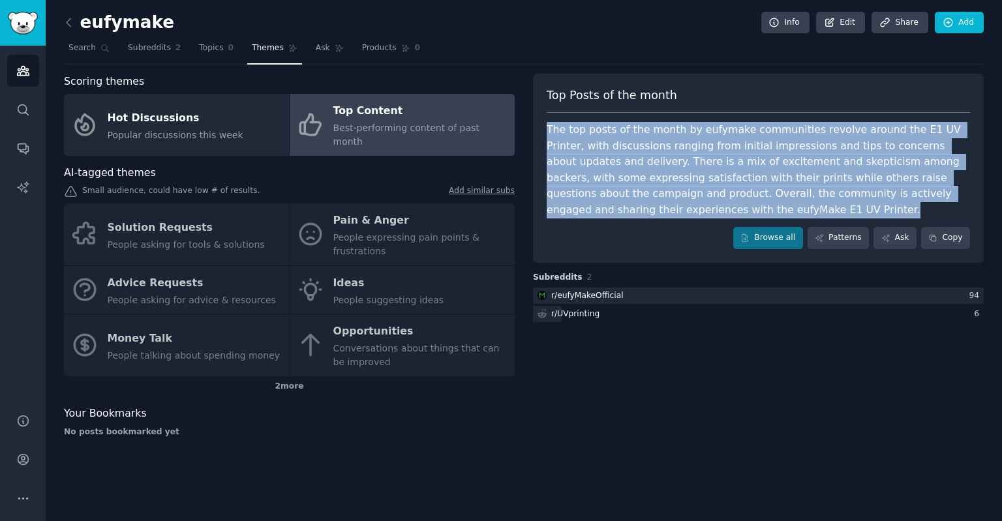
click at [736, 126] on div "The top posts of the month by eufymake communities revolve around the E1 UV Pri…" at bounding box center [758, 170] width 423 height 96
click at [705, 151] on div "The top posts of the month by eufymake communities revolve around the E1 UV Pri…" at bounding box center [758, 170] width 423 height 96
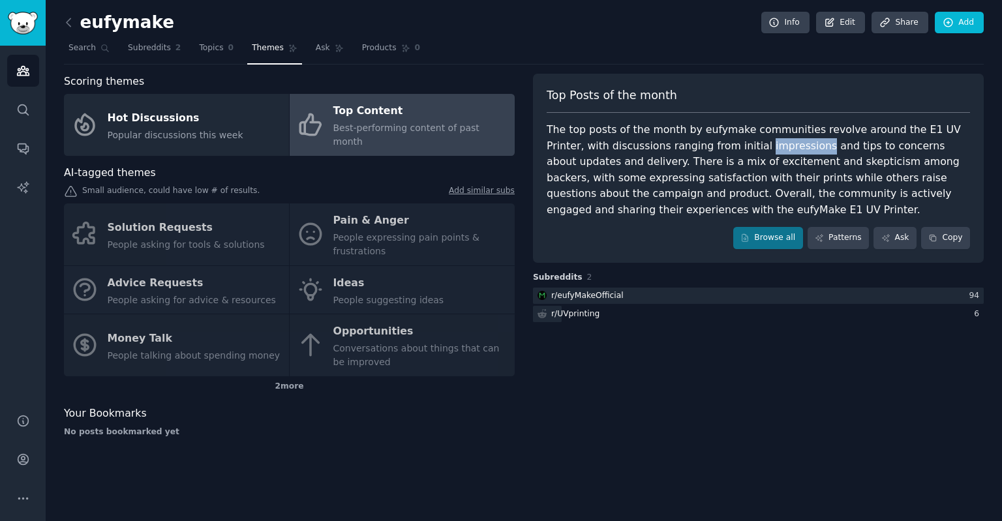
click at [705, 151] on div "The top posts of the month by eufymake communities revolve around the E1 UV Pri…" at bounding box center [758, 170] width 423 height 96
click at [752, 156] on div "The top posts of the month by eufymake communities revolve around the E1 UV Pri…" at bounding box center [758, 170] width 423 height 96
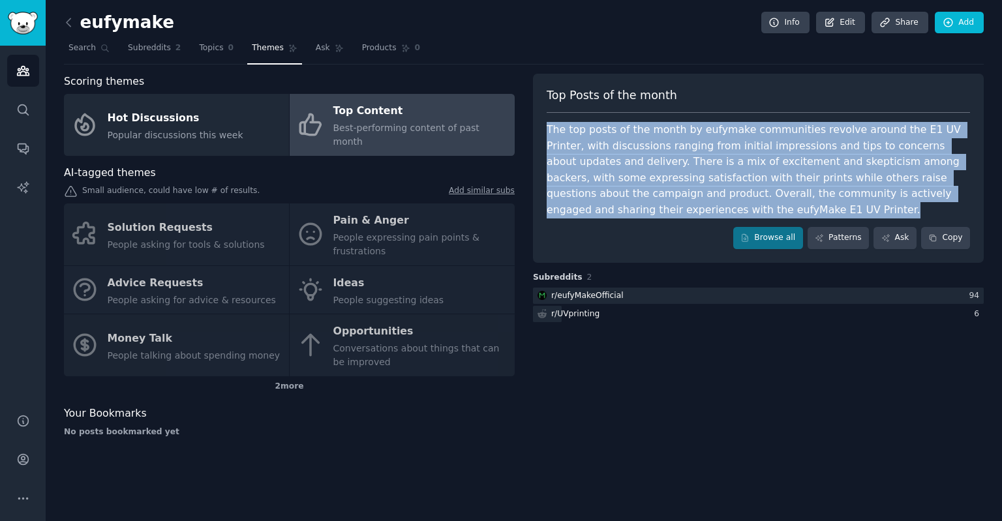
click at [752, 156] on div "The top posts of the month by eufymake communities revolve around the E1 UV Pri…" at bounding box center [758, 170] width 423 height 96
click at [892, 166] on div "The top posts of the month by eufymake communities revolve around the E1 UV Pri…" at bounding box center [758, 170] width 423 height 96
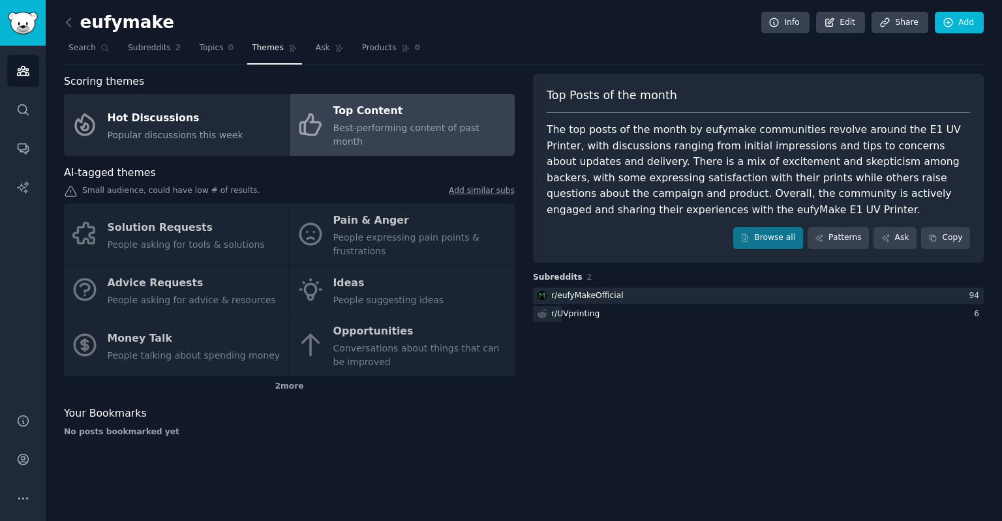
click at [741, 153] on div "The top posts of the month by eufymake communities revolve around the E1 UV Pri…" at bounding box center [758, 170] width 423 height 96
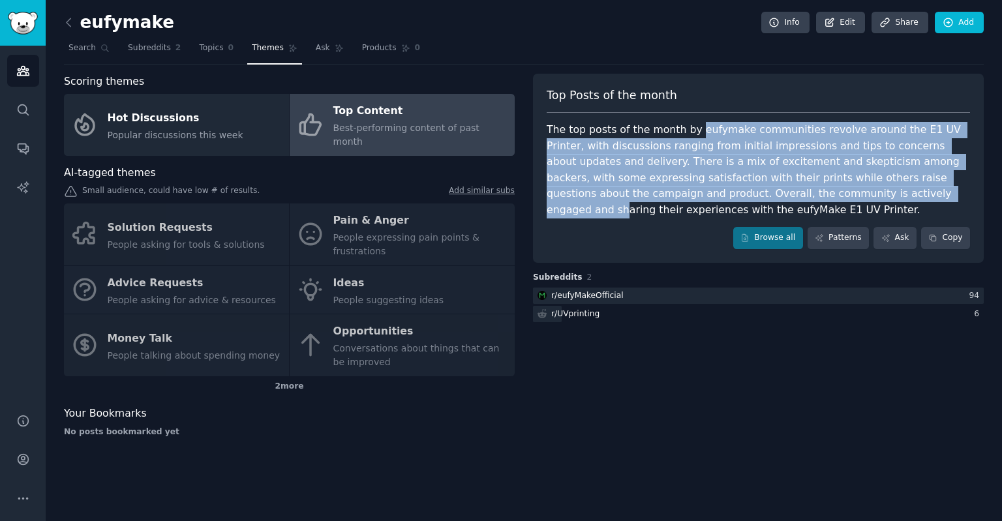
drag, startPoint x: 689, startPoint y: 135, endPoint x: 775, endPoint y: 201, distance: 108.4
click at [775, 201] on div "The top posts of the month by eufymake communities revolve around the E1 UV Pri…" at bounding box center [758, 170] width 423 height 96
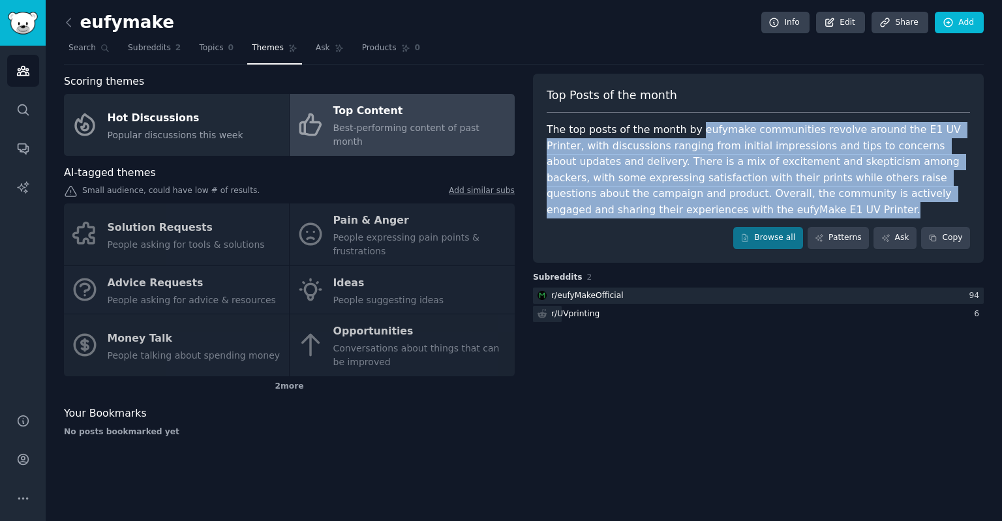
click at [775, 201] on div "The top posts of the month by eufymake communities revolve around the E1 UV Pri…" at bounding box center [758, 170] width 423 height 96
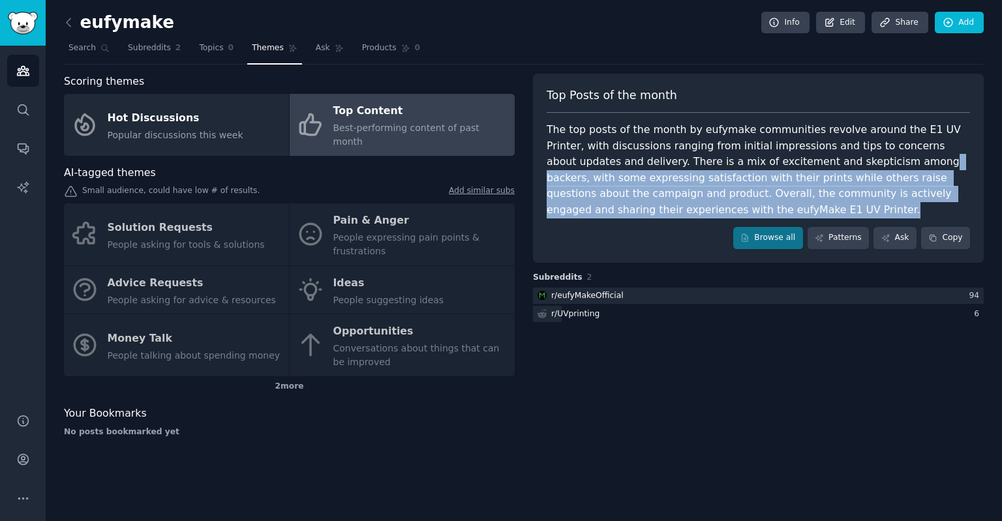
drag, startPoint x: 838, startPoint y: 202, endPoint x: 774, endPoint y: 154, distance: 79.6
click at [774, 154] on div "The top posts of the month by eufymake communities revolve around the E1 UV Pri…" at bounding box center [758, 170] width 423 height 96
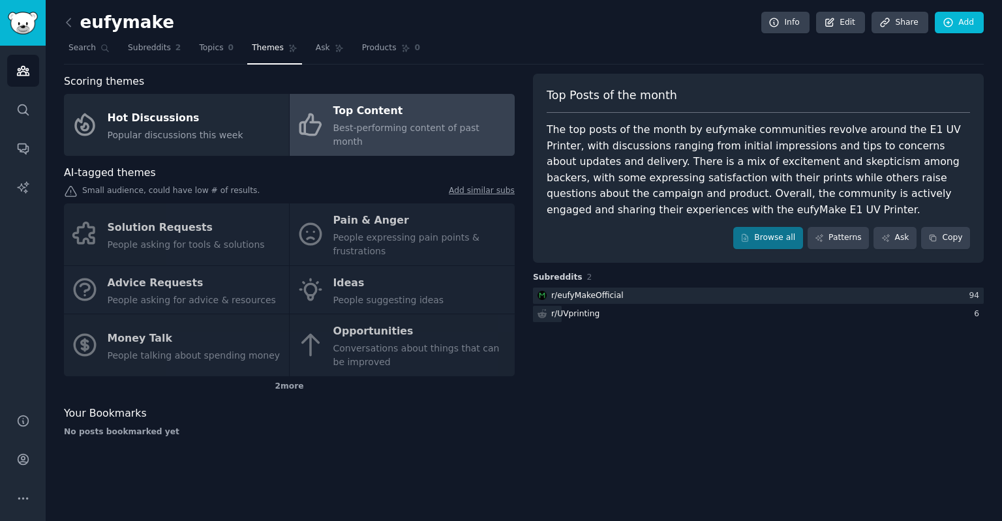
click at [765, 155] on div "The top posts of the month by eufymake communities revolve around the E1 UV Pri…" at bounding box center [758, 170] width 423 height 96
click at [754, 230] on link "Browse all" at bounding box center [768, 238] width 70 height 22
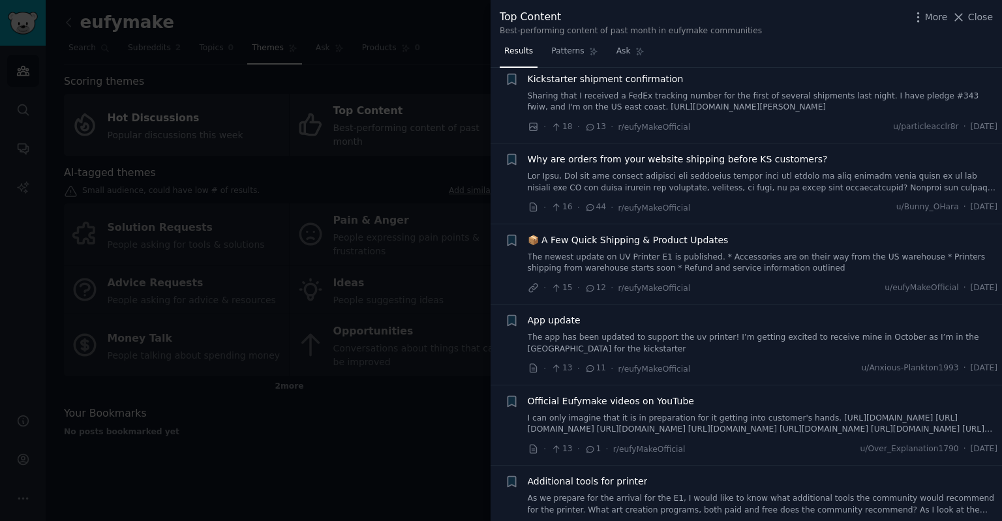
scroll to position [110, 0]
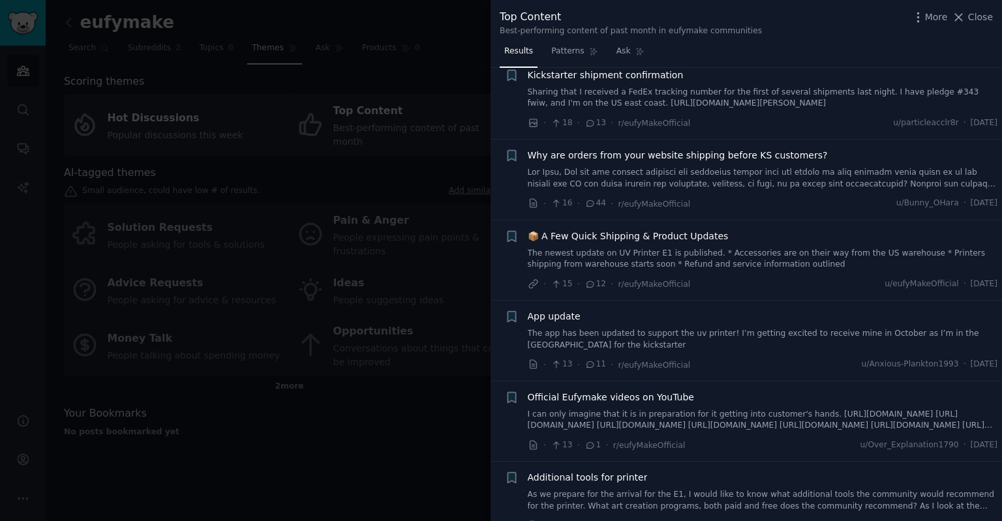
click at [656, 173] on link at bounding box center [763, 178] width 470 height 23
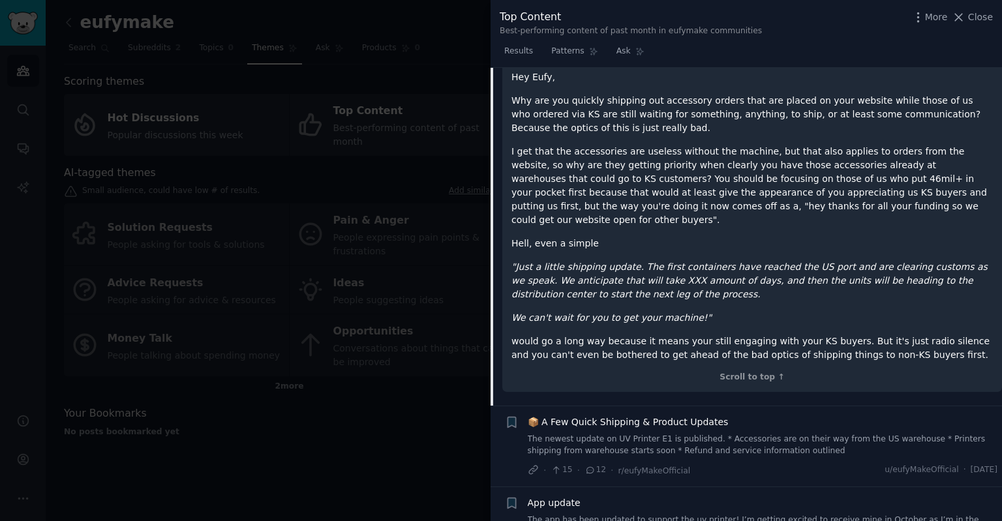
scroll to position [331, 0]
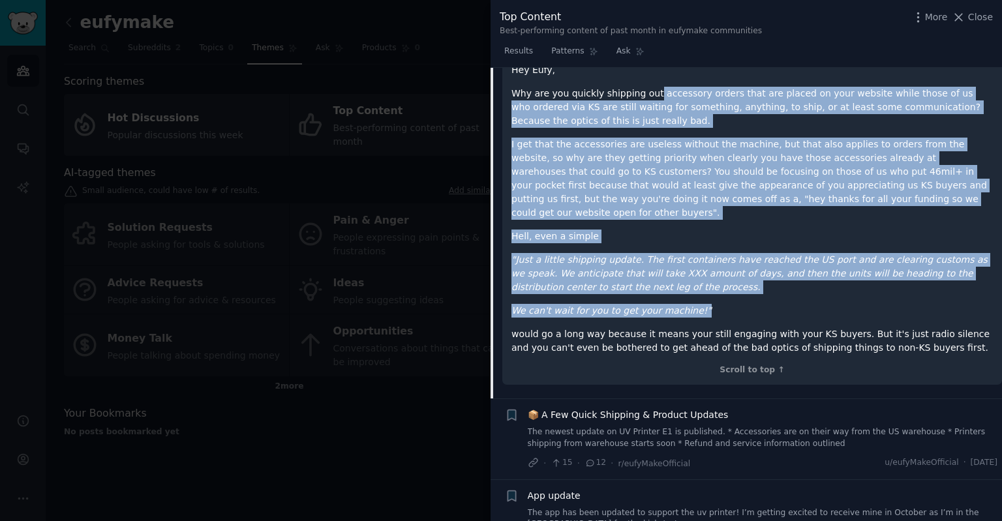
drag, startPoint x: 646, startPoint y: 88, endPoint x: 761, endPoint y: 291, distance: 233.1
click at [761, 291] on div "Hey Eufy, Why are you quickly shipping out accessory orders that are placed on …" at bounding box center [751, 209] width 481 height 292
click at [761, 304] on p "We can't wait for you to get your machine!"" at bounding box center [751, 311] width 481 height 14
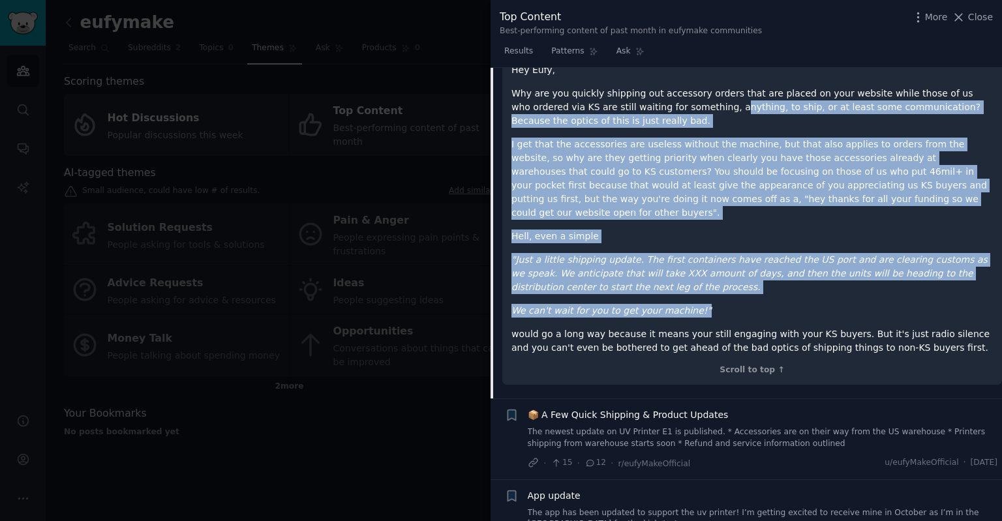
drag, startPoint x: 761, startPoint y: 291, endPoint x: 650, endPoint y: 89, distance: 230.4
click at [650, 89] on div "Hey Eufy, Why are you quickly shipping out accessory orders that are placed on …" at bounding box center [751, 209] width 481 height 292
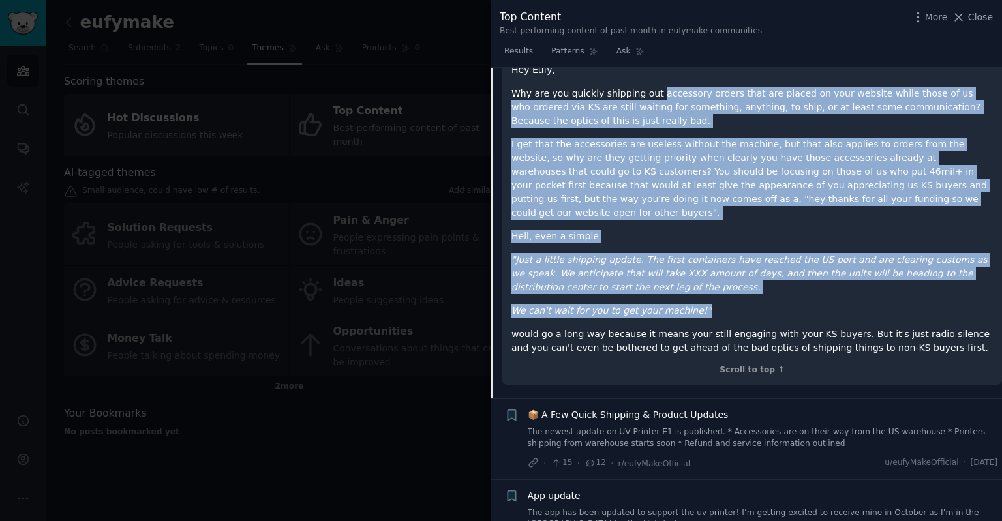
click at [650, 89] on p "Why are you quickly shipping out accessory orders that are placed on your websi…" at bounding box center [751, 107] width 481 height 41
drag, startPoint x: 631, startPoint y: 88, endPoint x: 704, endPoint y: 282, distance: 207.7
click at [704, 282] on div "Hey Eufy, Why are you quickly shipping out accessory orders that are placed on …" at bounding box center [751, 209] width 481 height 292
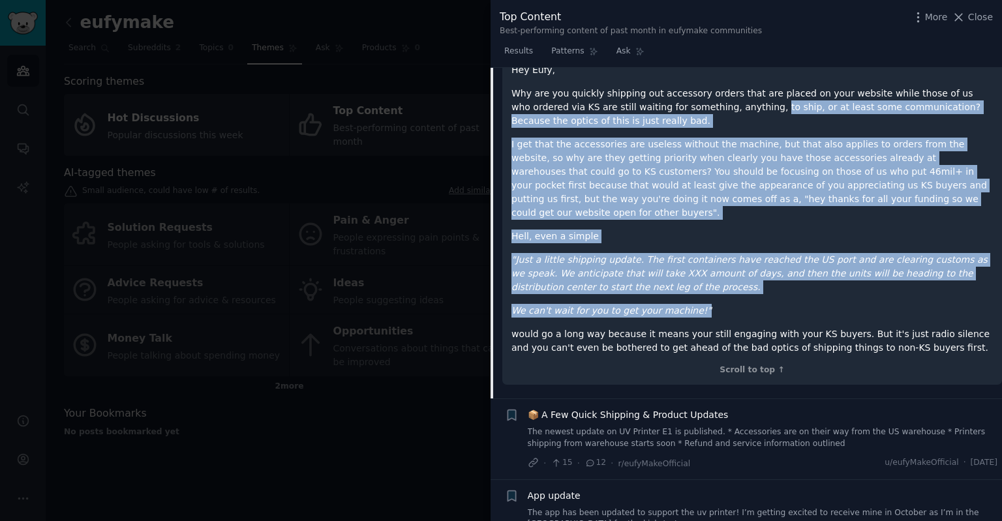
drag, startPoint x: 704, startPoint y: 282, endPoint x: 687, endPoint y: 100, distance: 183.4
click at [687, 100] on div "Hey Eufy, Why are you quickly shipping out accessory orders that are placed on …" at bounding box center [751, 209] width 481 height 292
click at [687, 100] on p "Why are you quickly shipping out accessory orders that are placed on your websi…" at bounding box center [751, 107] width 481 height 41
drag, startPoint x: 668, startPoint y: 103, endPoint x: 732, endPoint y: 299, distance: 205.9
click at [732, 299] on div "Hey Eufy, Why are you quickly shipping out accessory orders that are placed on …" at bounding box center [751, 209] width 481 height 292
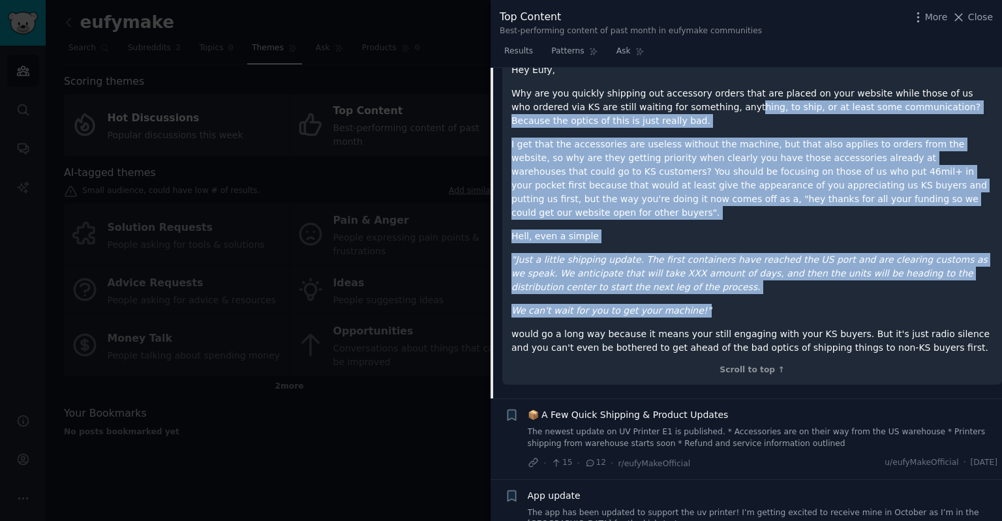
click at [732, 304] on p "We can't wait for you to get your machine!"" at bounding box center [751, 311] width 481 height 14
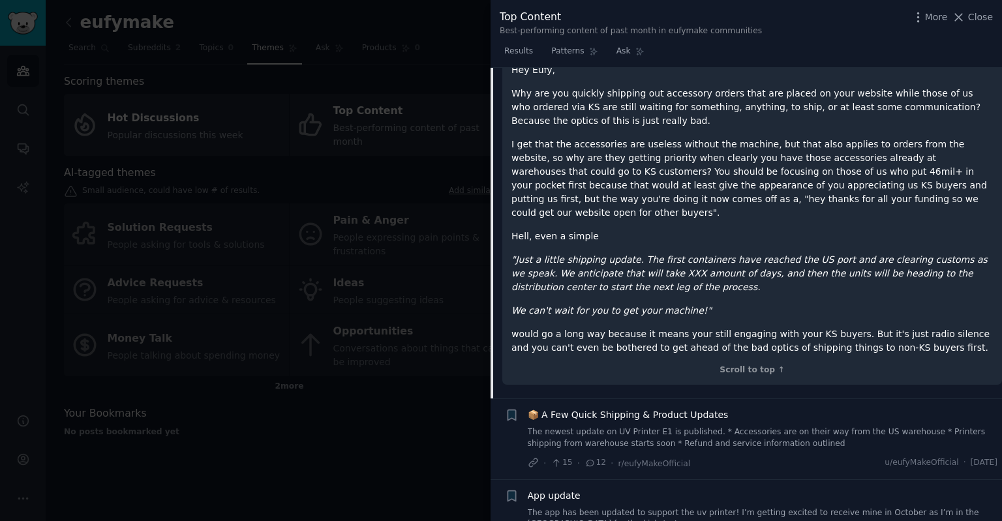
click at [971, 24] on div "More Close" at bounding box center [952, 17] width 82 height 16
click at [975, 20] on span "Close" at bounding box center [980, 17] width 25 height 14
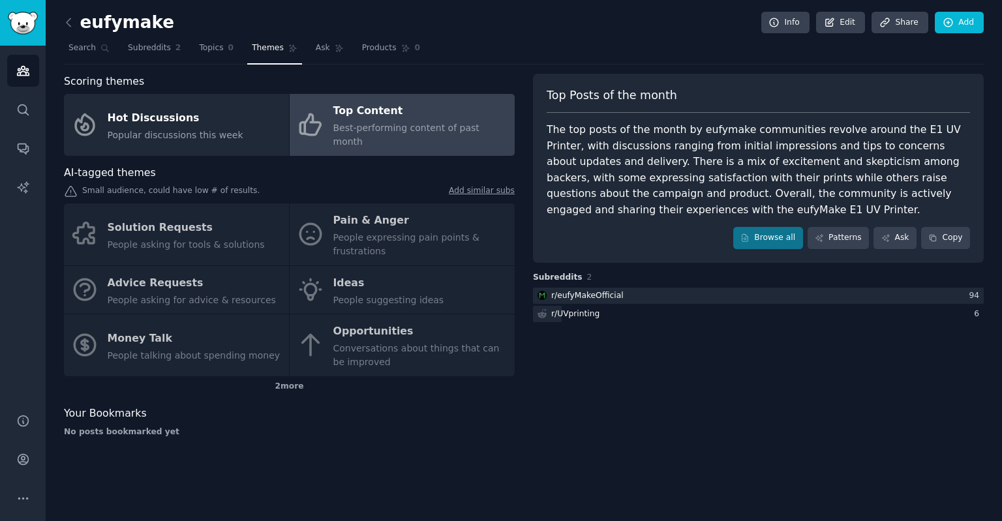
click at [712, 195] on div "The top posts of the month by eufymake communities revolve around the E1 UV Pri…" at bounding box center [758, 170] width 423 height 96
click at [788, 245] on link "Browse all" at bounding box center [768, 238] width 70 height 22
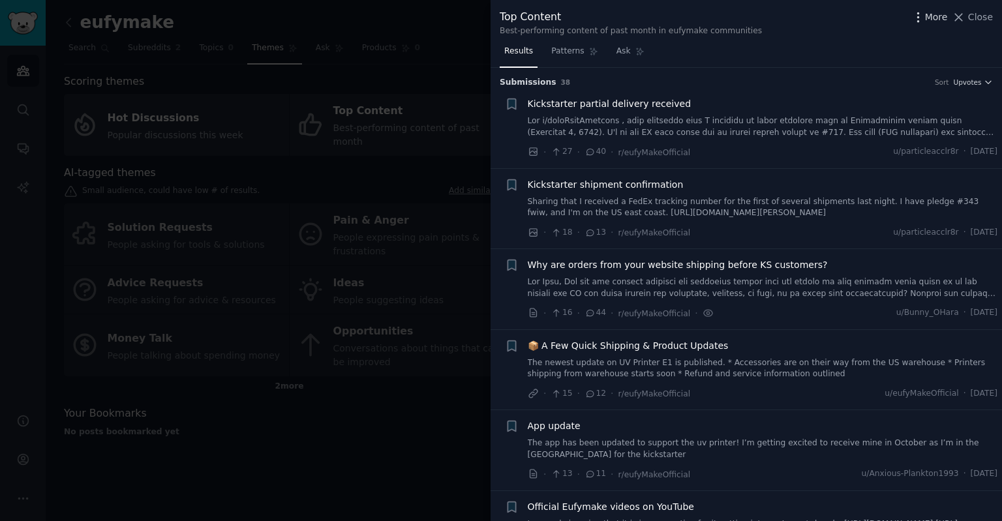
click at [929, 12] on span "More" at bounding box center [936, 17] width 23 height 14
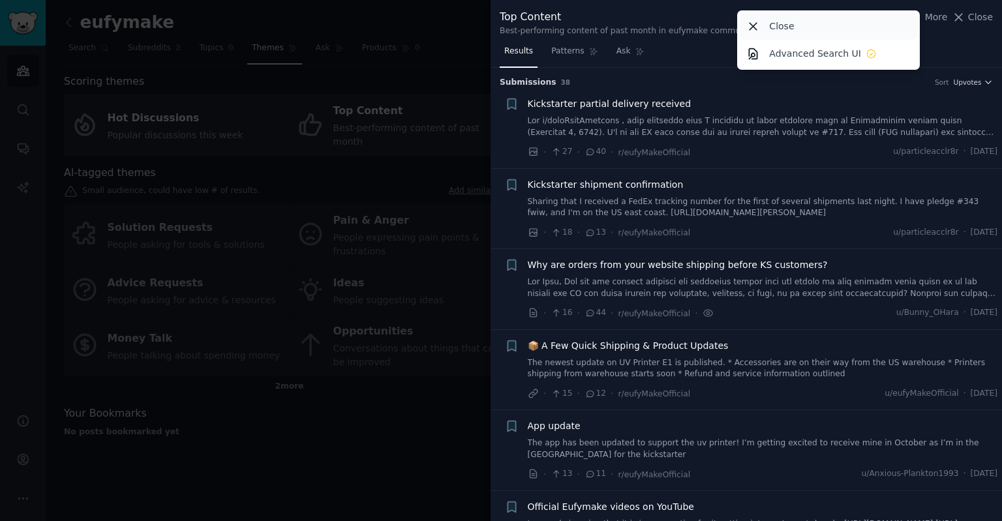
click at [796, 38] on div "Close" at bounding box center [829, 25] width 178 height 27
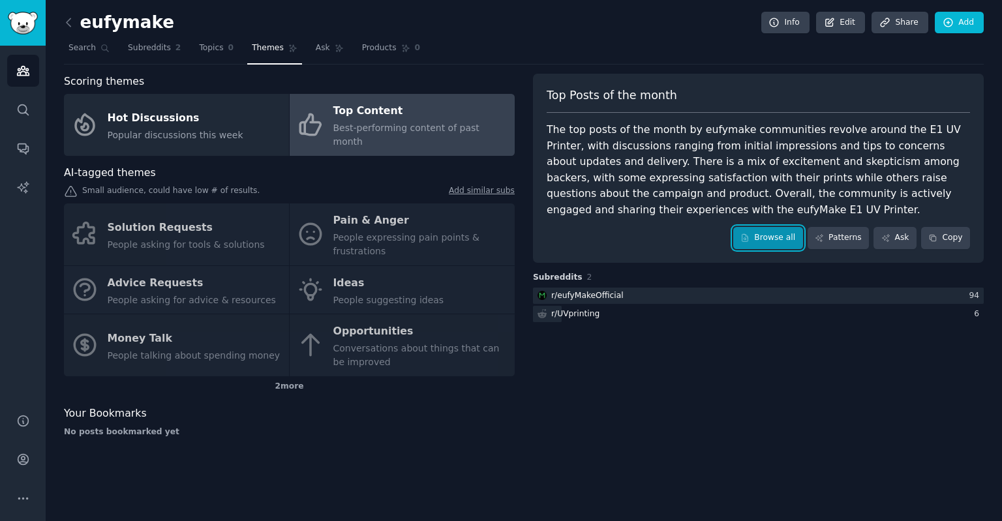
click at [762, 243] on link "Browse all" at bounding box center [768, 238] width 70 height 22
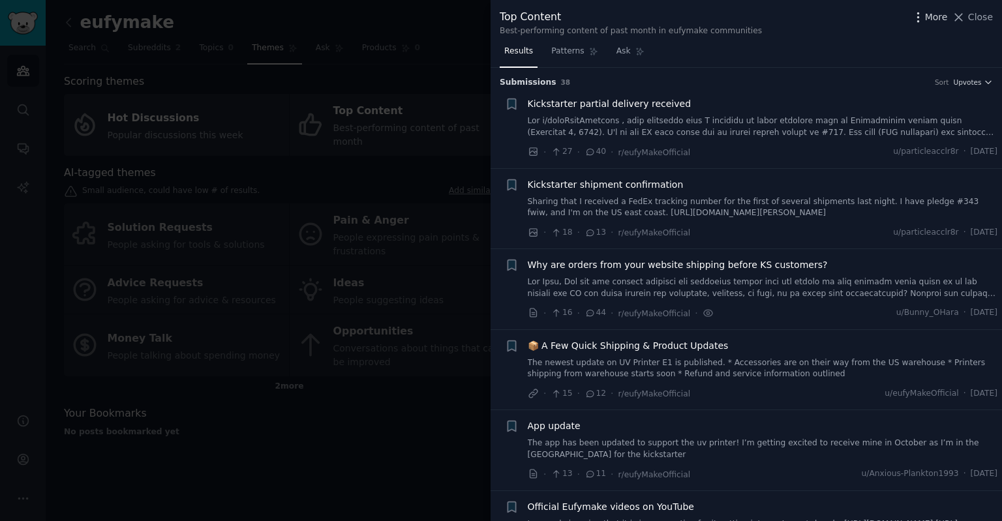
click at [921, 15] on icon "button" at bounding box center [918, 17] width 14 height 14
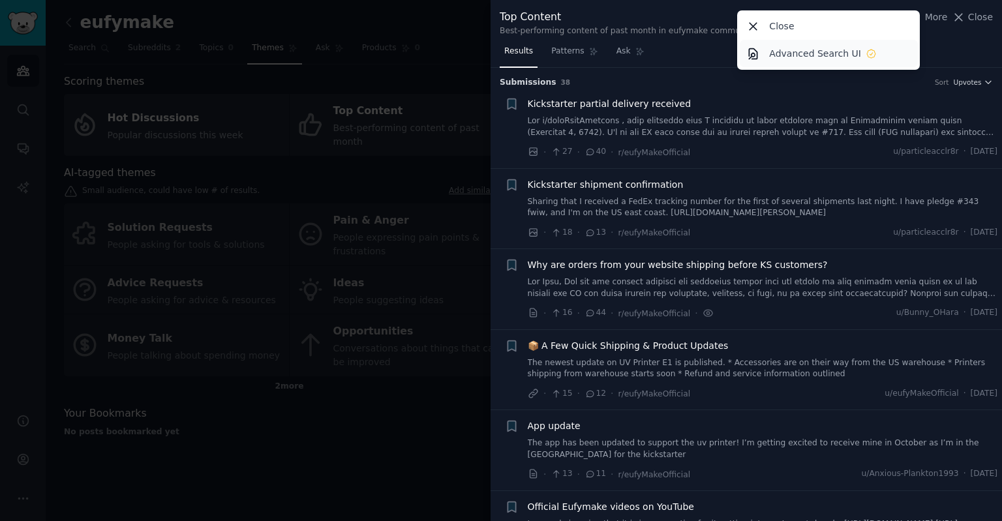
click at [822, 54] on p "Advanced Search UI" at bounding box center [815, 54] width 92 height 14
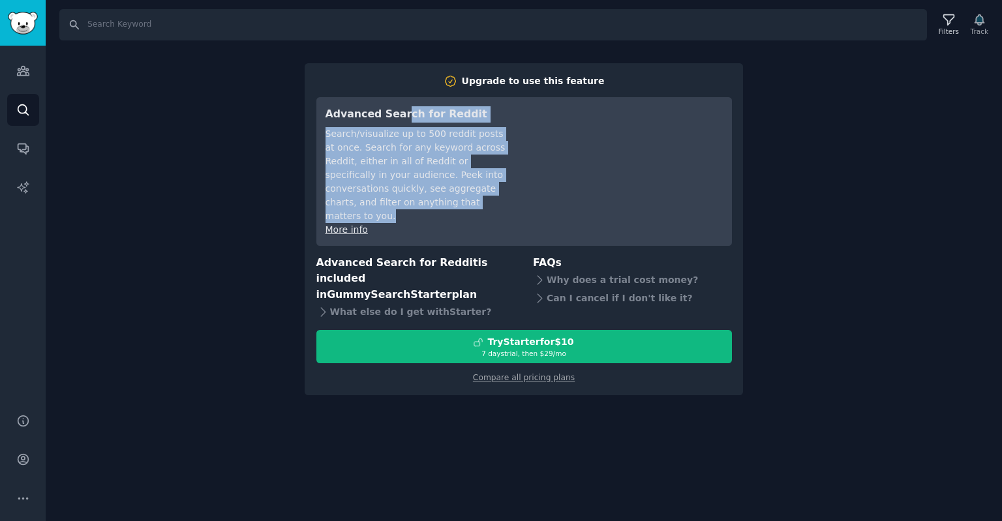
drag, startPoint x: 394, startPoint y: 112, endPoint x: 410, endPoint y: 205, distance: 94.7
click at [410, 205] on div "Advanced Search for Reddit Search/visualize up to 500 reddit posts at once. Sea…" at bounding box center [416, 171] width 183 height 130
click at [410, 205] on div "Search/visualize up to 500 reddit posts at once. Search for any keyword across …" at bounding box center [416, 175] width 183 height 96
drag, startPoint x: 410, startPoint y: 205, endPoint x: 367, endPoint y: 132, distance: 84.8
click at [367, 132] on div "Search/visualize up to 500 reddit posts at once. Search for any keyword across …" at bounding box center [416, 175] width 183 height 96
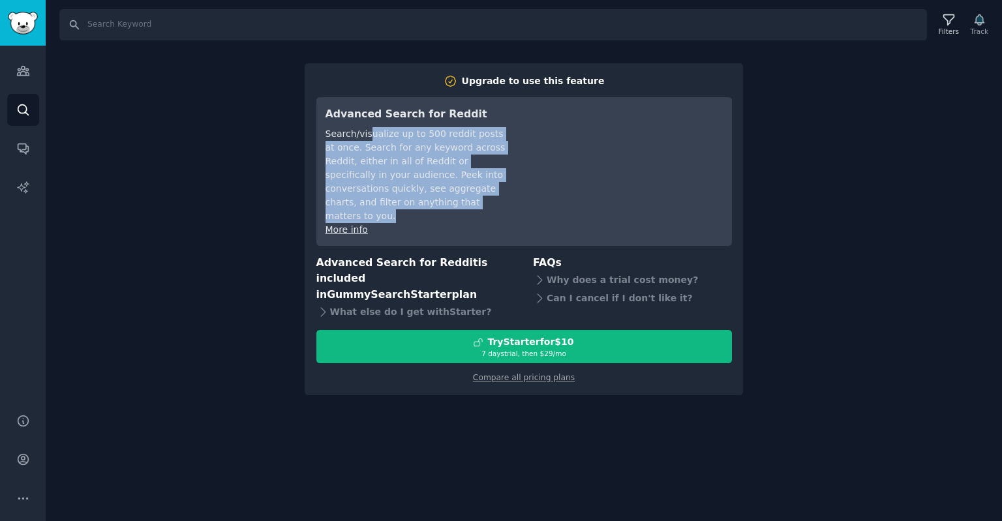
click at [367, 132] on div "Search/visualize up to 500 reddit posts at once. Search for any keyword across …" at bounding box center [416, 175] width 183 height 96
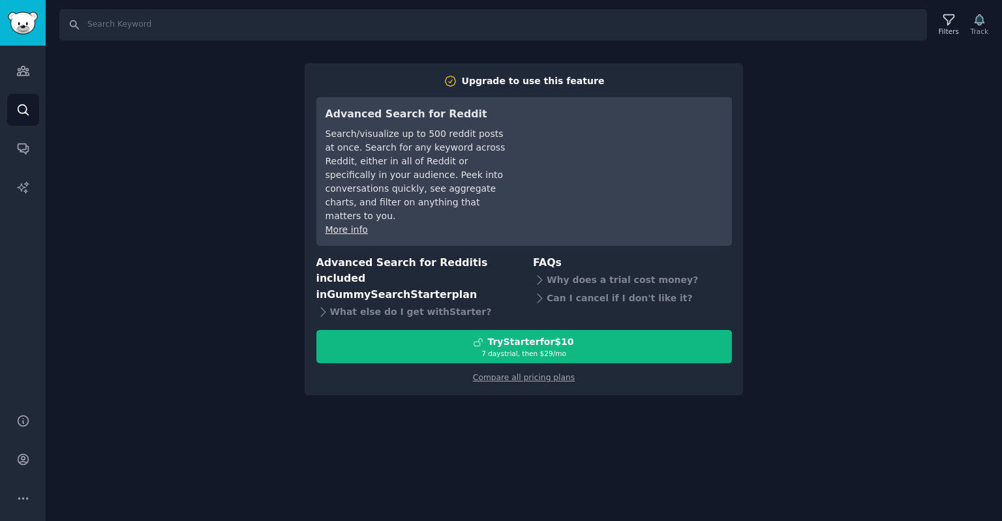
click at [868, 164] on div "Search Filters Track Upgrade to use this feature Advanced Search for Reddit Sea…" at bounding box center [524, 260] width 956 height 521
